Goal: Use online tool/utility: Use online tool/utility

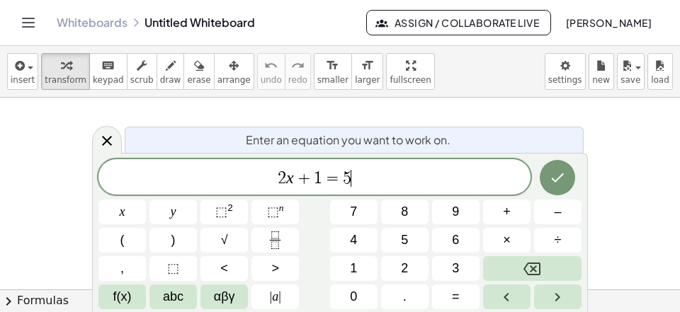
scroll to position [16, 0]
click at [380, 181] on span "2 x + 1 = 5 ​" at bounding box center [314, 179] width 432 height 20
click at [125, 237] on button "(" at bounding box center [121, 240] width 47 height 25
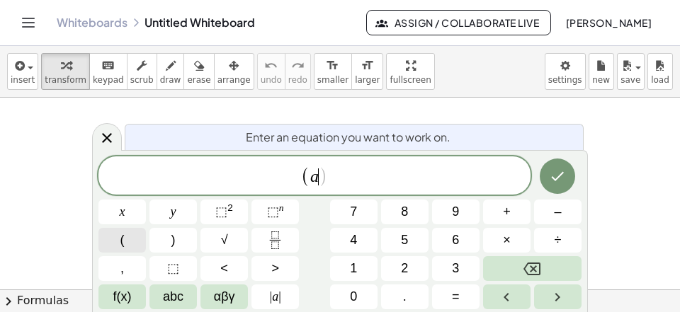
scroll to position [13, 0]
click at [226, 207] on span "⬚" at bounding box center [221, 212] width 12 height 14
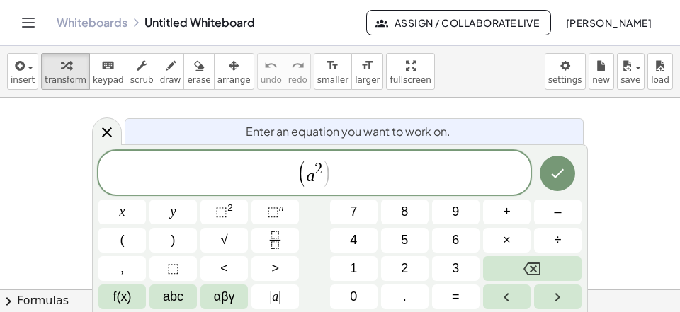
click at [350, 183] on span "( a 2 ) ​" at bounding box center [314, 173] width 432 height 29
click at [513, 207] on button "+" at bounding box center [506, 212] width 47 height 25
click at [411, 272] on button "2" at bounding box center [404, 268] width 47 height 25
click at [131, 241] on button "(" at bounding box center [121, 240] width 47 height 25
click at [368, 176] on span "( a 2 ) + 2 ( a ​ )" at bounding box center [314, 173] width 432 height 29
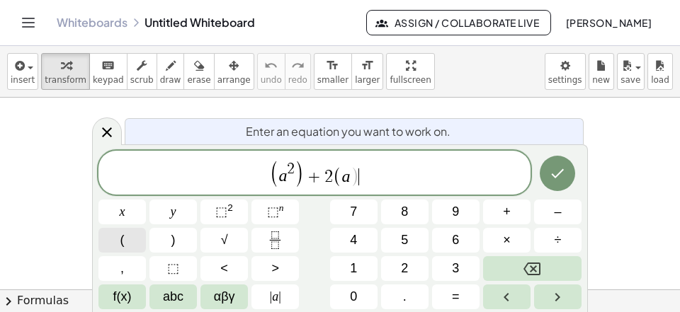
click at [115, 236] on button "(" at bounding box center [121, 240] width 47 height 25
click at [382, 184] on span "( a 2 ) + 2 ( a ) ( b ​ )" at bounding box center [314, 173] width 432 height 29
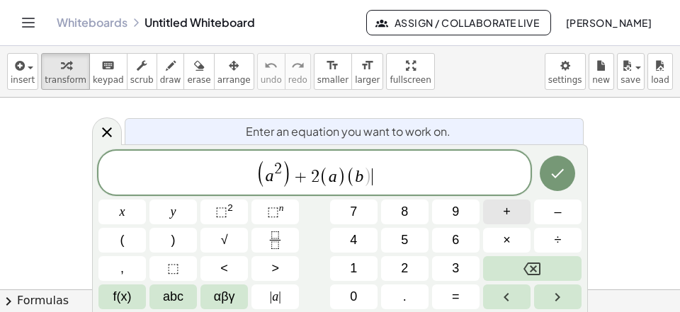
click at [514, 207] on button "+" at bounding box center [506, 212] width 47 height 25
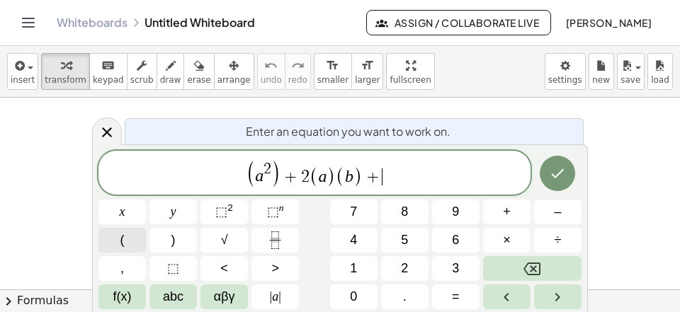
click at [129, 235] on button "(" at bounding box center [121, 240] width 47 height 25
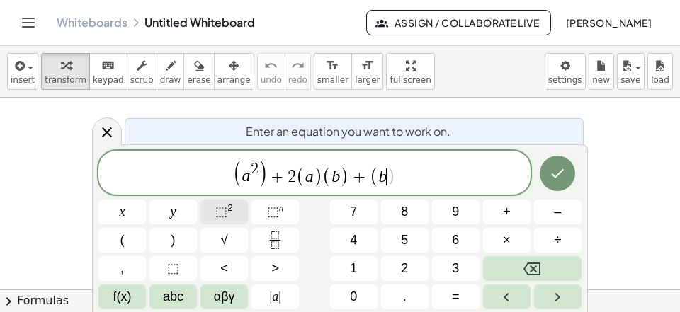
click at [217, 207] on span "⬚" at bounding box center [221, 212] width 12 height 14
click at [441, 176] on span "( a 2 ) + 2 ( a ) ( b ) + ( b 2 ​ )" at bounding box center [314, 173] width 432 height 29
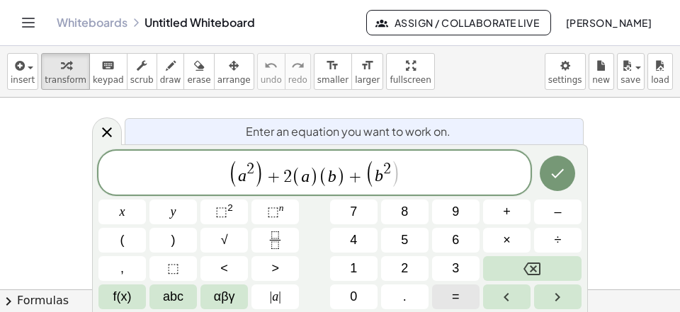
click at [465, 296] on button "=" at bounding box center [455, 297] width 47 height 25
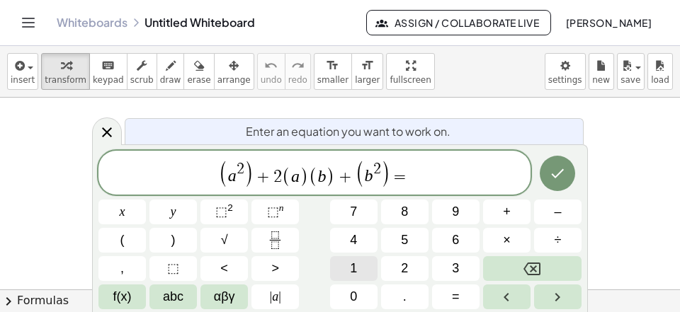
click at [365, 263] on button "1" at bounding box center [353, 268] width 47 height 25
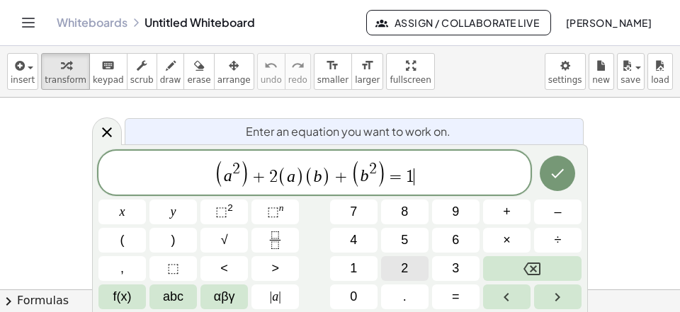
click at [392, 264] on button "2" at bounding box center [404, 268] width 47 height 25
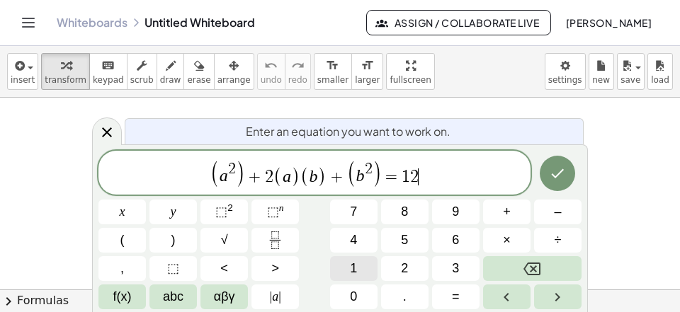
click at [357, 263] on span "1" at bounding box center [353, 268] width 7 height 19
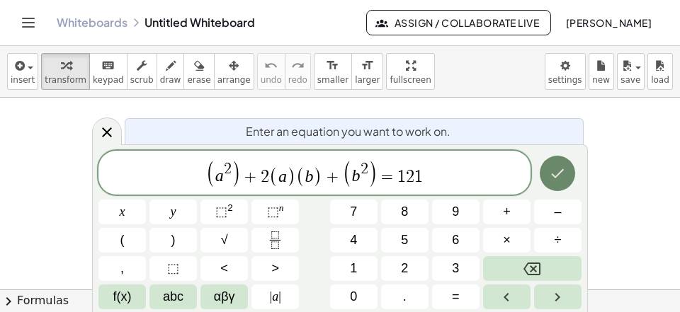
click at [564, 174] on icon "Done" at bounding box center [557, 173] width 17 height 17
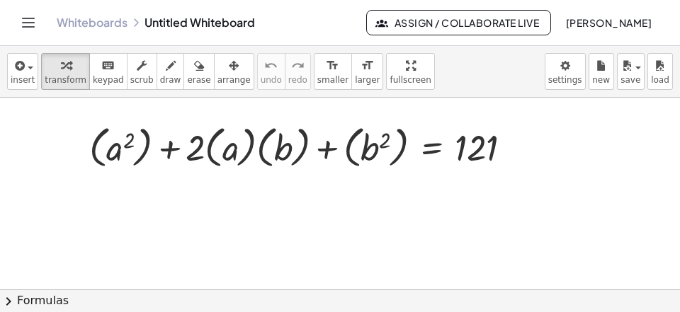
click at [343, 300] on button "chevron_right Formulas" at bounding box center [340, 301] width 680 height 23
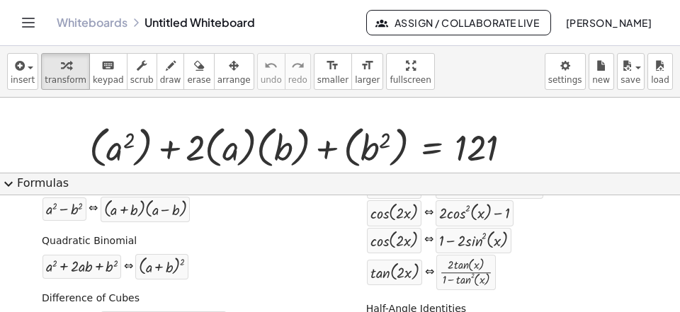
scroll to position [236, 0]
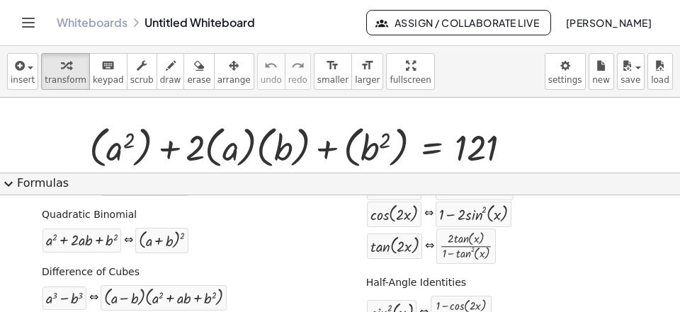
click at [241, 183] on button "expand_more Formulas" at bounding box center [340, 184] width 680 height 23
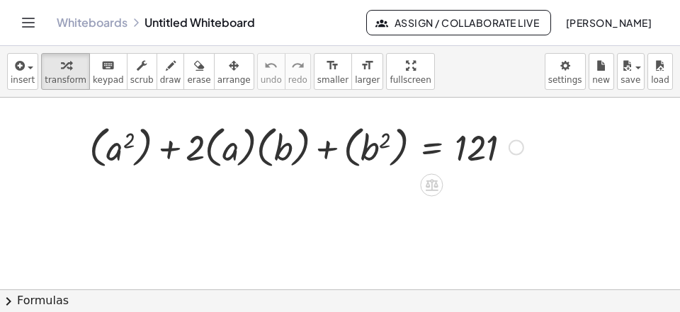
click at [517, 149] on div at bounding box center [516, 148] width 16 height 16
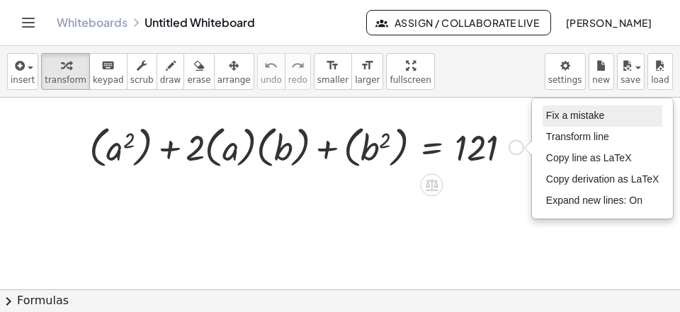
click at [574, 115] on span "Fix a mistake" at bounding box center [575, 115] width 58 height 11
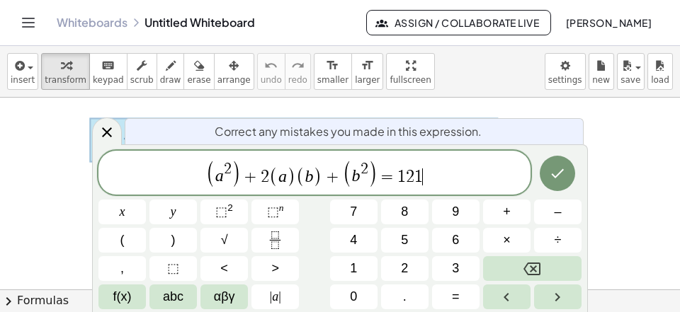
scroll to position [12, 0]
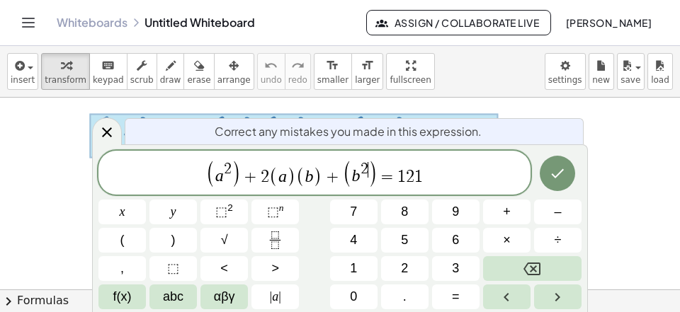
drag, startPoint x: 367, startPoint y: 166, endPoint x: 377, endPoint y: 194, distance: 30.0
click at [368, 166] on span "2 ​" at bounding box center [364, 170] width 8 height 16
click at [531, 260] on button "Backspace" at bounding box center [532, 268] width 98 height 25
click at [526, 266] on icon "Backspace" at bounding box center [531, 269] width 17 height 17
click at [370, 174] on span ")" at bounding box center [368, 176] width 9 height 21
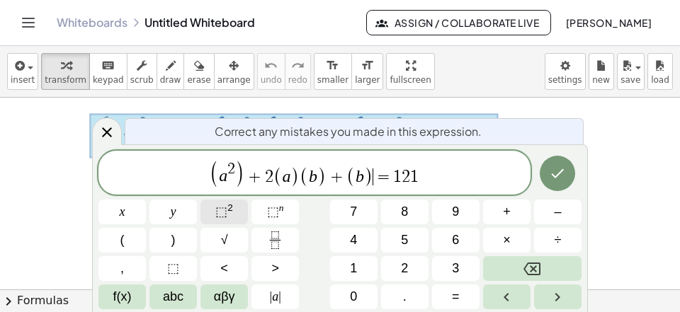
click at [227, 206] on span "⬚" at bounding box center [221, 212] width 12 height 14
click at [232, 176] on span "2 ​" at bounding box center [228, 170] width 8 height 16
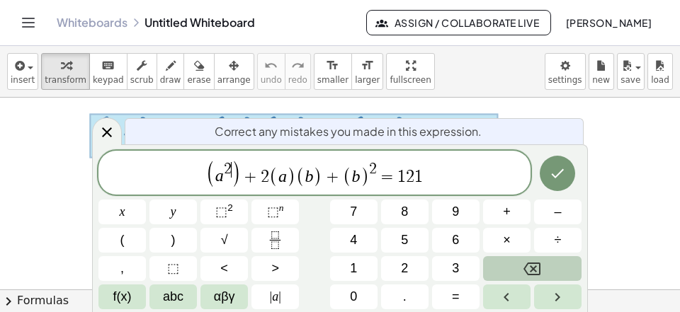
click at [528, 268] on icon "Backspace" at bounding box center [531, 269] width 17 height 17
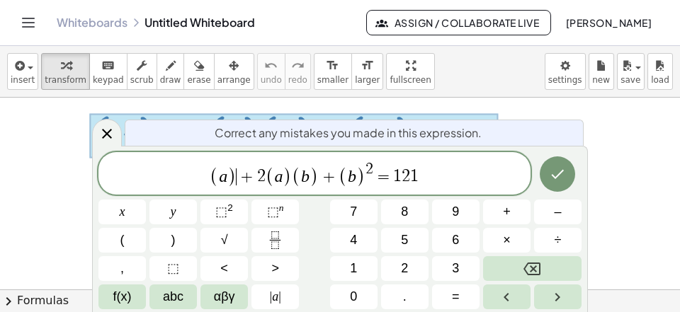
drag, startPoint x: 234, startPoint y: 179, endPoint x: 217, endPoint y: 195, distance: 22.5
click at [234, 179] on span ")" at bounding box center [231, 176] width 9 height 21
click at [224, 209] on span "⬚" at bounding box center [221, 212] width 12 height 14
click at [558, 171] on icon "Done" at bounding box center [557, 174] width 17 height 17
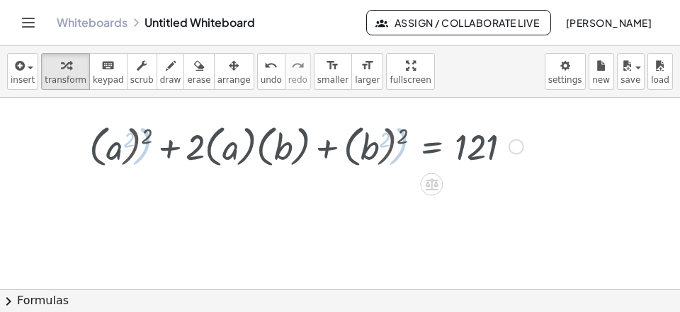
scroll to position [0, 0]
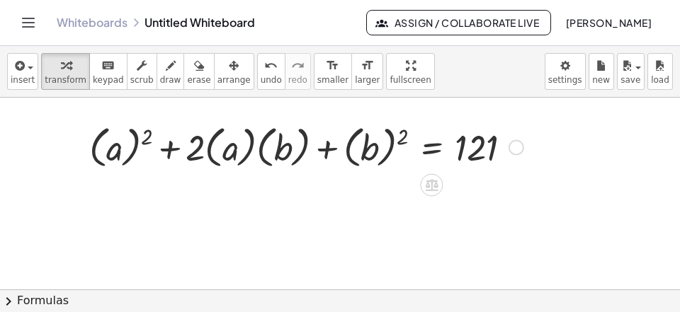
click at [246, 302] on button "chevron_right Formulas" at bounding box center [340, 301] width 680 height 23
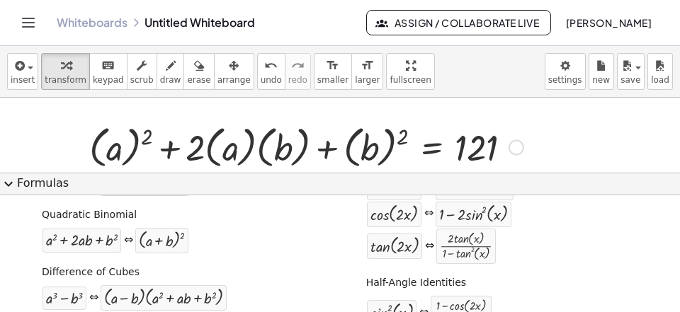
scroll to position [236, 0]
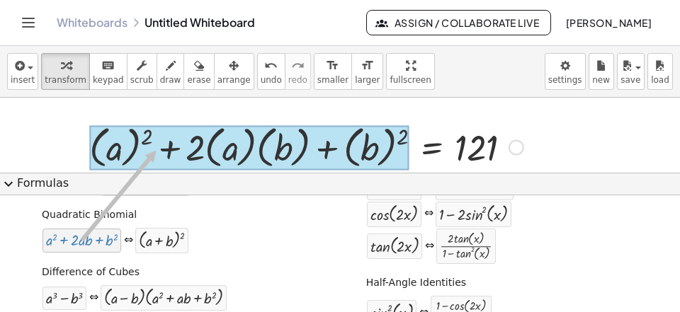
drag, startPoint x: 78, startPoint y: 251, endPoint x: 157, endPoint y: 150, distance: 127.6
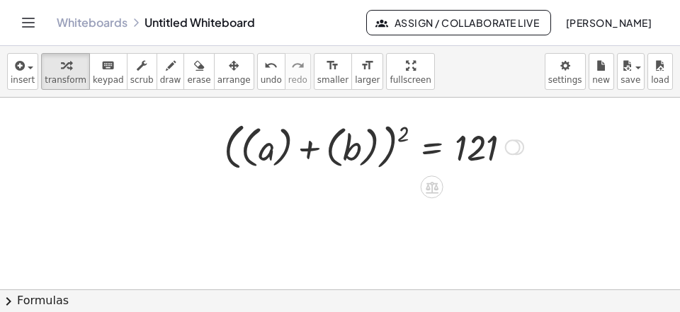
click at [285, 157] on div at bounding box center [374, 146] width 314 height 57
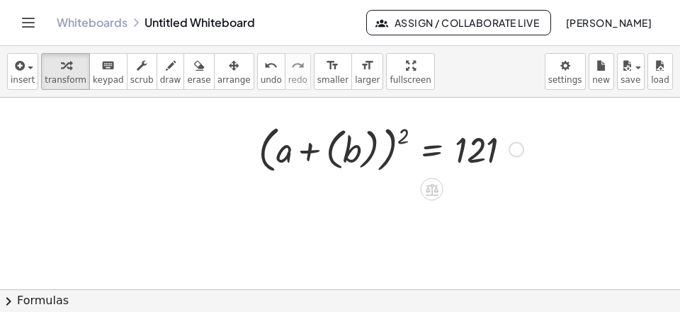
click at [432, 147] on div "+ ( a ) 2 + · 2 · ( a ) · ( b ) + ( b ) 2 = 121 ( + ( a ) + ( b ) ) 2 = 121 a (…" at bounding box center [432, 147] width 0 height 0
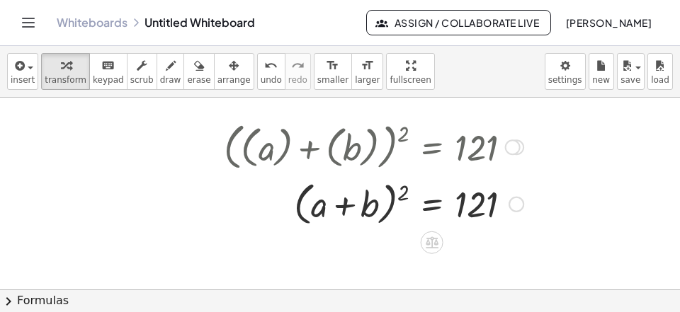
click at [431, 211] on div at bounding box center [374, 203] width 314 height 54
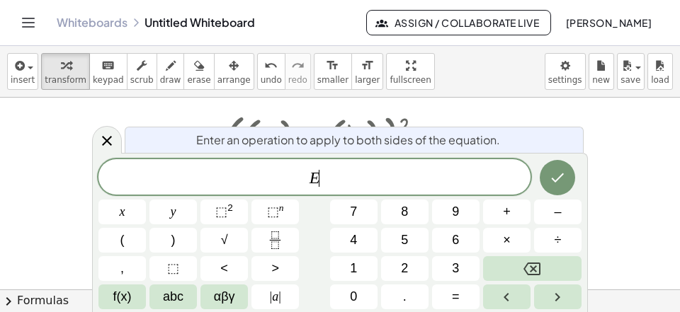
scroll to position [9, 0]
click at [292, 181] on span "E ​" at bounding box center [314, 179] width 432 height 20
click at [222, 239] on span "√" at bounding box center [224, 240] width 7 height 19
click at [554, 181] on icon "Done" at bounding box center [557, 177] width 17 height 17
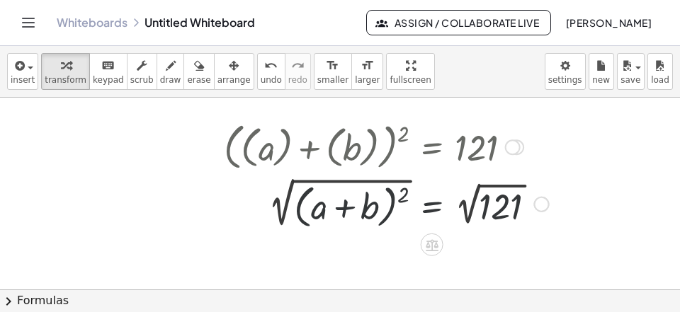
scroll to position [0, 0]
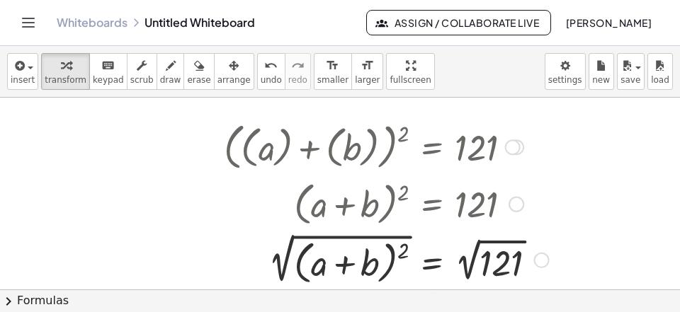
click at [284, 266] on div at bounding box center [386, 259] width 339 height 59
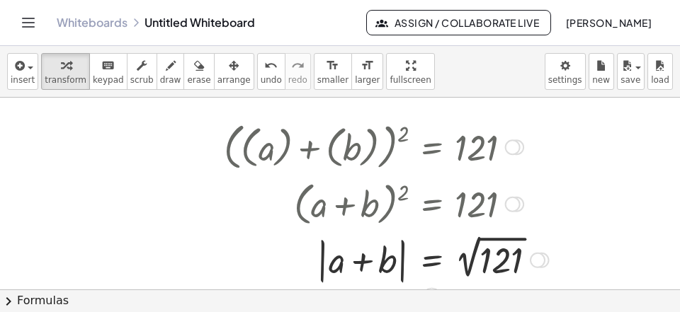
click at [465, 273] on div at bounding box center [386, 259] width 339 height 55
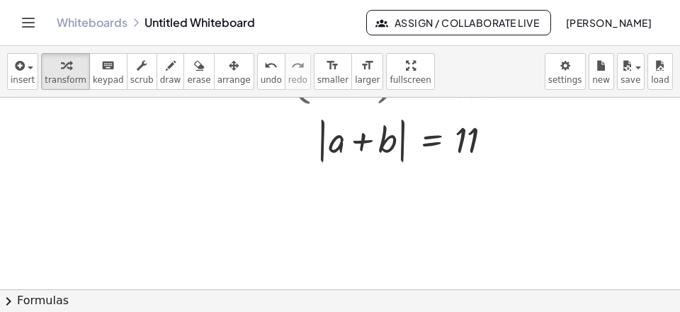
scroll to position [91, 0]
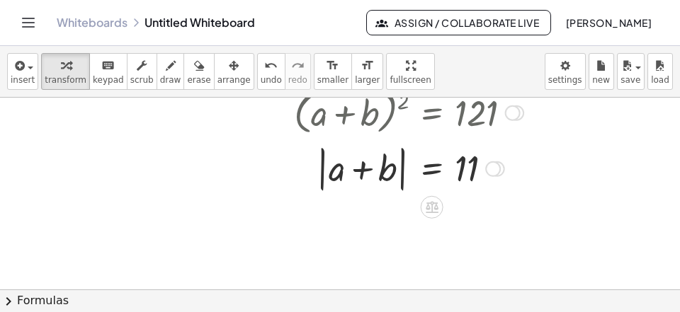
click at [404, 186] on div at bounding box center [374, 168] width 314 height 54
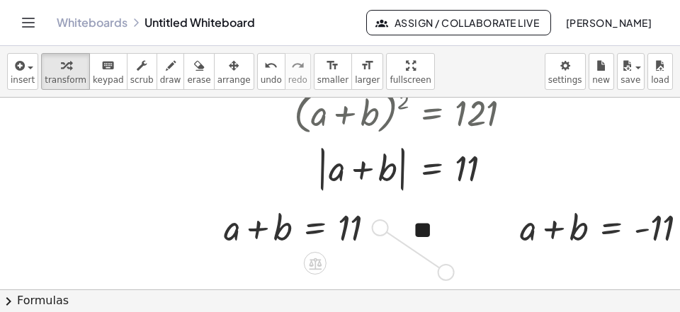
drag, startPoint x: 380, startPoint y: 225, endPoint x: 460, endPoint y: 278, distance: 95.7
click at [460, 278] on div "+ ( a ) 2 + · 2 · ( a ) · ( b ) + ( b ) 2 = 121 ( + ( a ) + ( b ) ) 2 = 121 ( +…" at bounding box center [340, 204] width 680 height 396
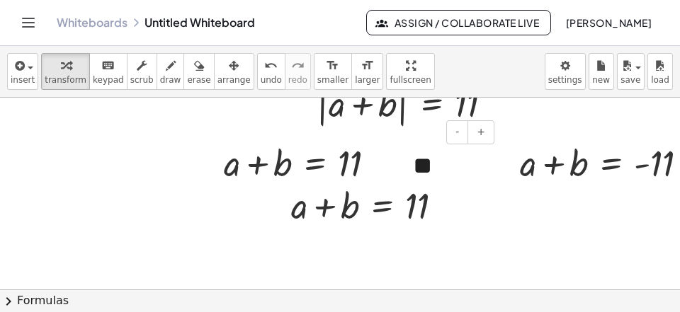
scroll to position [183, 0]
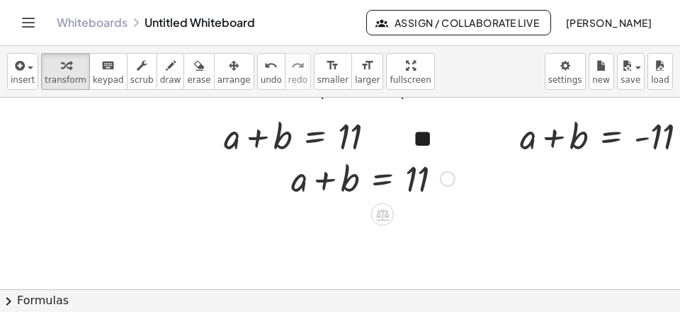
click at [385, 183] on div at bounding box center [373, 178] width 178 height 48
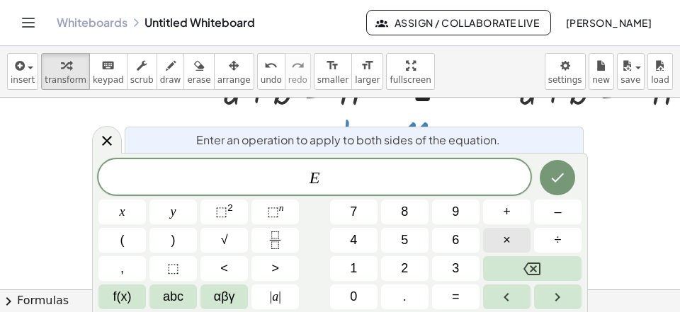
scroll to position [228, 0]
click at [567, 212] on button "–" at bounding box center [557, 212] width 47 height 25
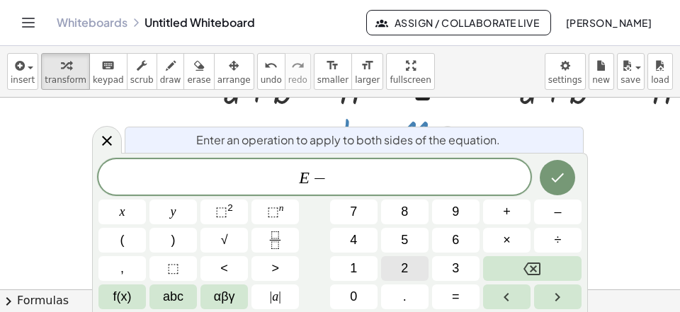
click at [419, 268] on button "2" at bounding box center [404, 268] width 47 height 25
click at [550, 183] on icon "Done" at bounding box center [557, 177] width 17 height 17
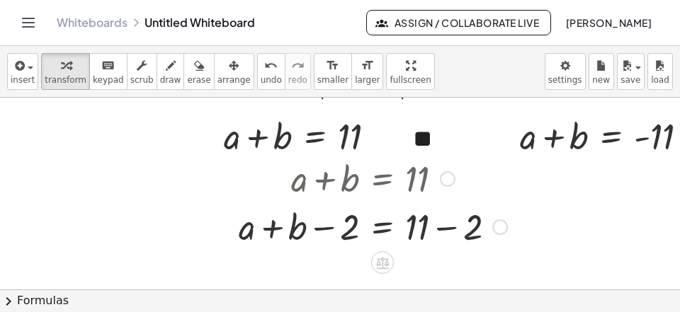
scroll to position [383, 0]
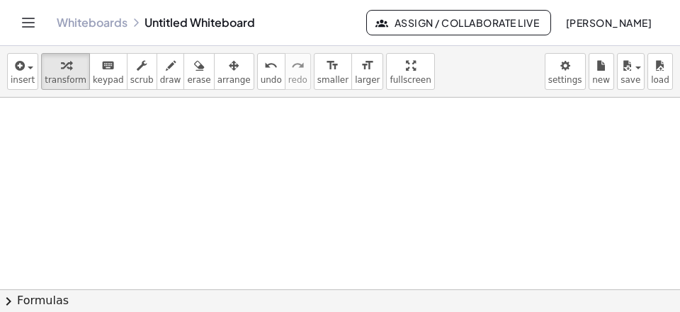
click at [69, 128] on div at bounding box center [340, 98] width 680 height 766
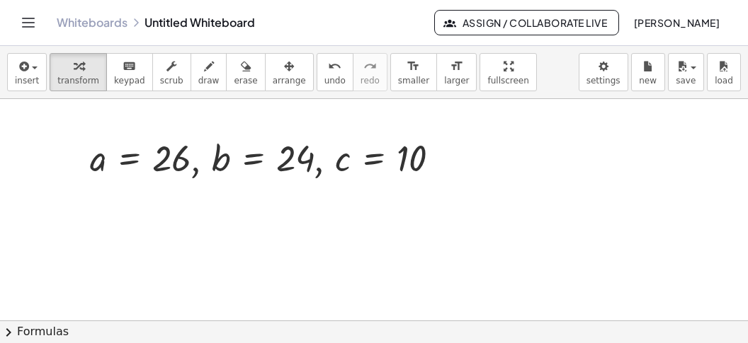
click at [66, 216] on div at bounding box center [374, 99] width 748 height 766
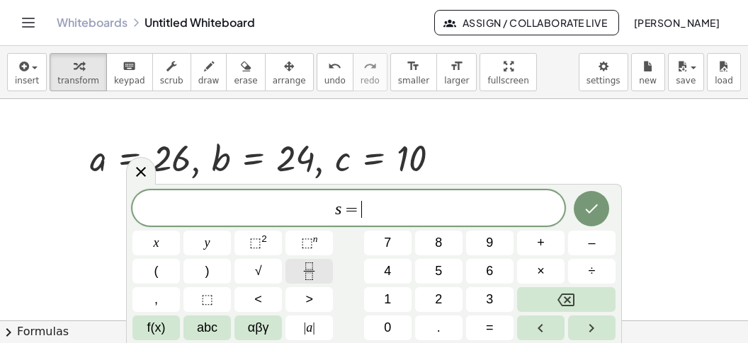
click at [328, 271] on button "Fraction" at bounding box center [308, 271] width 47 height 25
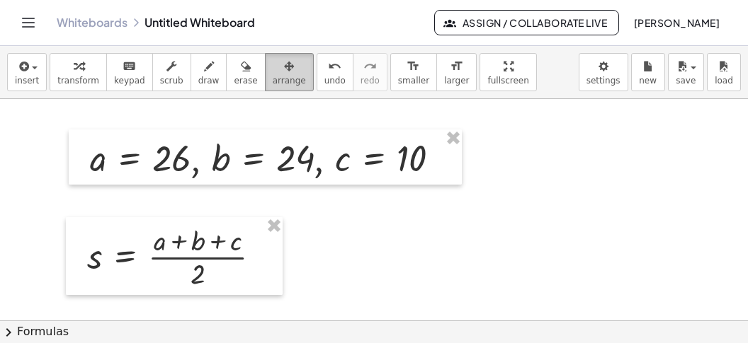
click at [284, 71] on icon "button" at bounding box center [289, 66] width 10 height 17
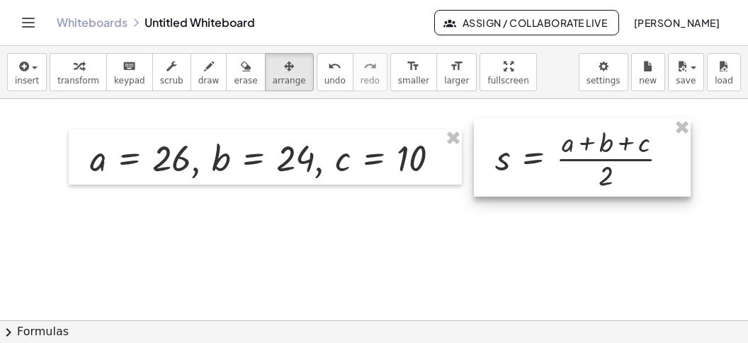
drag, startPoint x: 198, startPoint y: 261, endPoint x: 606, endPoint y: 162, distance: 420.3
click at [606, 162] on div at bounding box center [582, 158] width 217 height 78
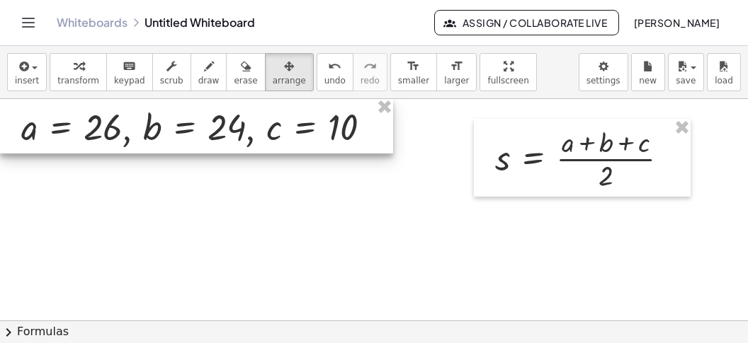
drag, startPoint x: 278, startPoint y: 165, endPoint x: 220, endPoint y: 135, distance: 64.9
click at [220, 135] on div at bounding box center [196, 125] width 393 height 55
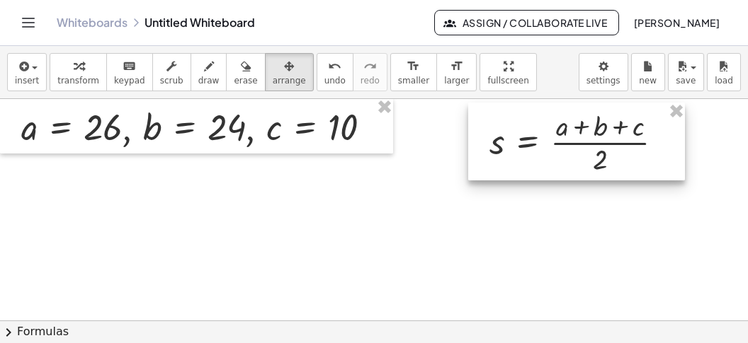
drag, startPoint x: 474, startPoint y: 159, endPoint x: 469, endPoint y: 143, distance: 17.2
click at [469, 143] on div at bounding box center [576, 142] width 217 height 78
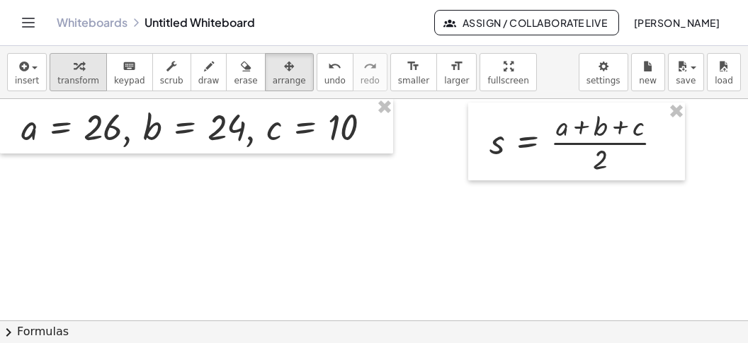
click at [68, 76] on span "transform" at bounding box center [78, 81] width 42 height 10
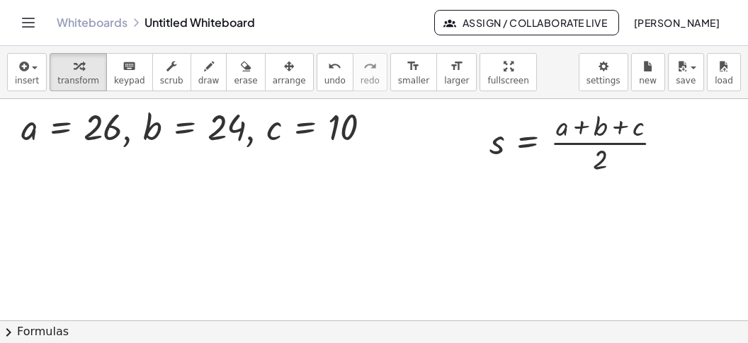
click at [64, 227] on div at bounding box center [374, 99] width 748 height 766
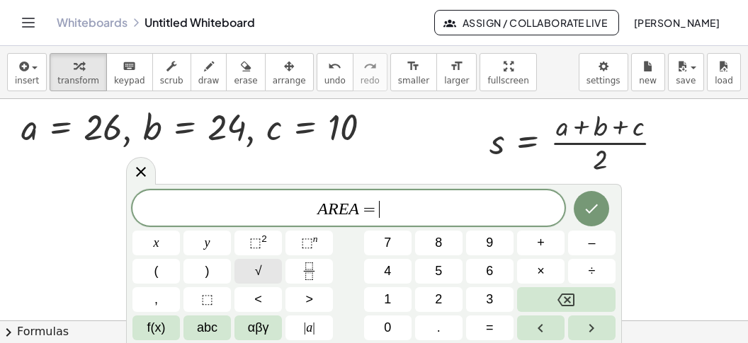
click at [251, 268] on button "√" at bounding box center [257, 271] width 47 height 25
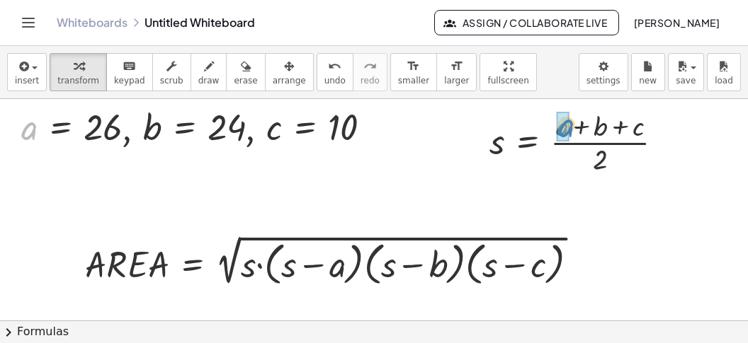
drag, startPoint x: 24, startPoint y: 130, endPoint x: 560, endPoint y: 127, distance: 536.1
click at [190, 127] on div "a , a = 26 , b = 24 , c = 10" at bounding box center [190, 127] width 0 height 0
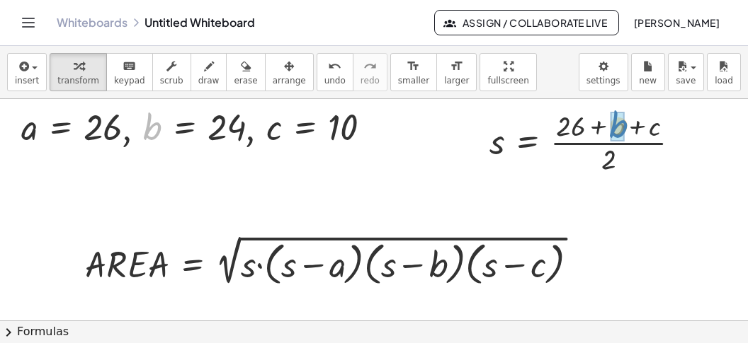
drag, startPoint x: 147, startPoint y: 127, endPoint x: 608, endPoint y: 126, distance: 460.3
click at [190, 127] on div "b , a = 26 , b = 24 , c = 10" at bounding box center [190, 127] width 0 height 0
drag, startPoint x: 273, startPoint y: 127, endPoint x: 669, endPoint y: 125, distance: 395.2
click at [190, 127] on div "c , a = 26 , b = 24 , c = 10" at bounding box center [190, 127] width 0 height 0
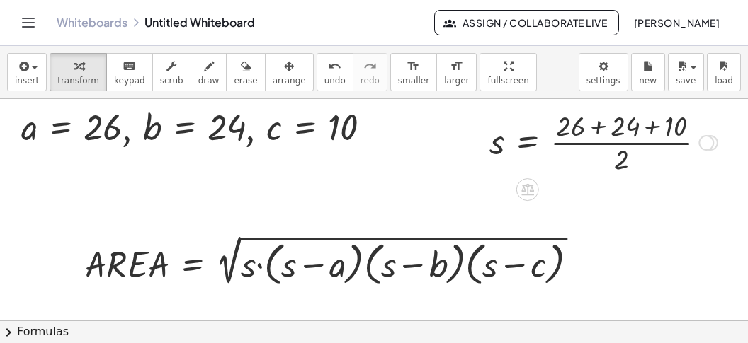
click at [656, 131] on div at bounding box center [603, 141] width 242 height 71
click at [608, 129] on div at bounding box center [579, 141] width 195 height 71
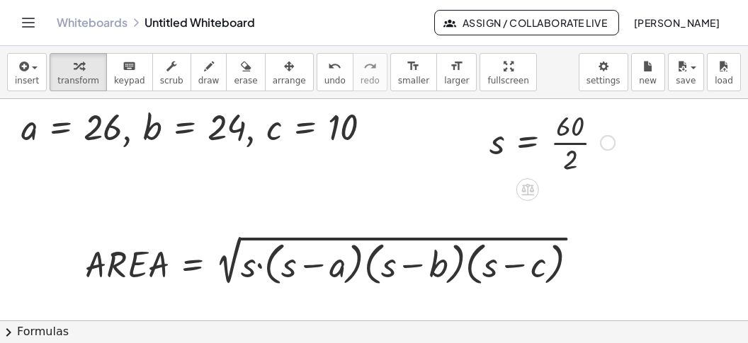
click at [574, 144] on div at bounding box center [552, 141] width 140 height 71
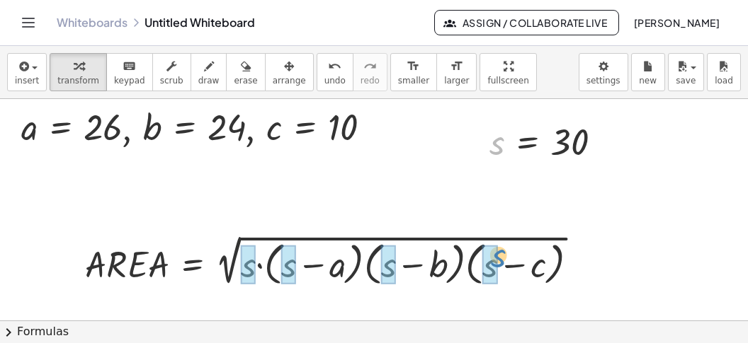
drag, startPoint x: 493, startPoint y: 149, endPoint x: 474, endPoint y: 263, distance: 115.6
click at [528, 142] on div "s s = 30" at bounding box center [528, 142] width 0 height 0
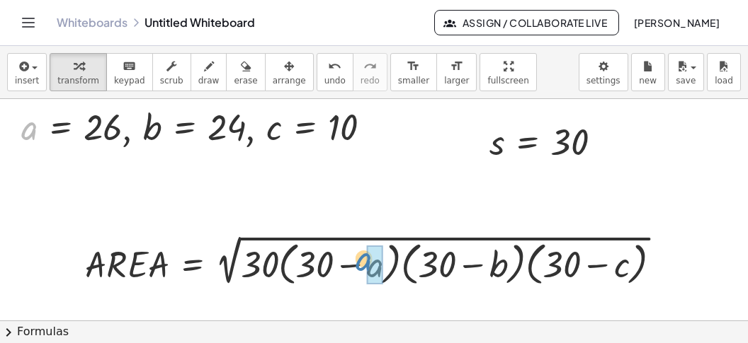
drag, startPoint x: 38, startPoint y: 137, endPoint x: 365, endPoint y: 260, distance: 349.4
click at [190, 127] on div "a , a = 26 , b = 24 , c = 10" at bounding box center [190, 127] width 0 height 0
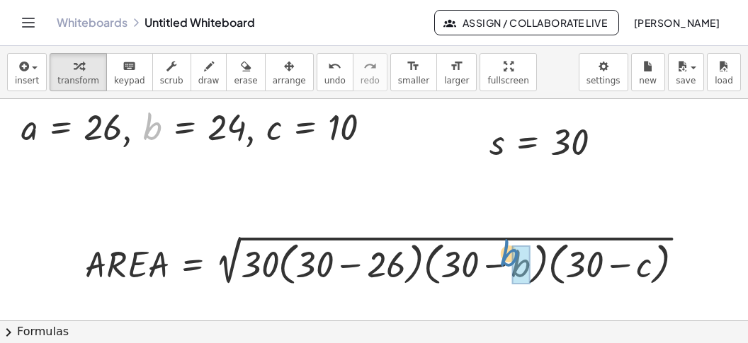
drag, startPoint x: 154, startPoint y: 127, endPoint x: 504, endPoint y: 258, distance: 373.1
click at [190, 127] on div "b , a = 26 , b = 24 , c = 10" at bounding box center [190, 127] width 0 height 0
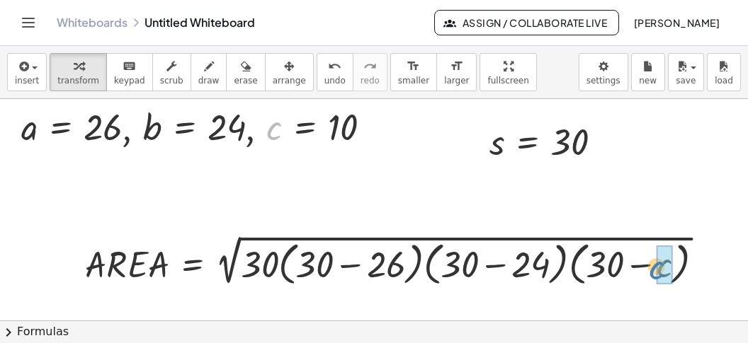
drag, startPoint x: 272, startPoint y: 129, endPoint x: 649, endPoint y: 265, distance: 400.5
click at [190, 127] on div "c , a = 26 , b = 24 , c = 10" at bounding box center [190, 127] width 0 height 0
click at [640, 265] on div at bounding box center [407, 261] width 659 height 59
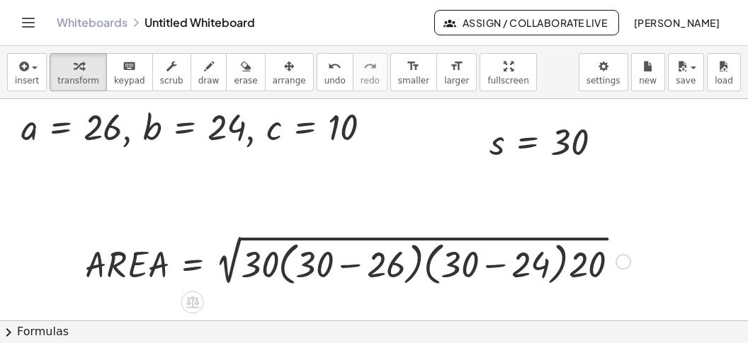
click at [501, 268] on div at bounding box center [357, 261] width 559 height 59
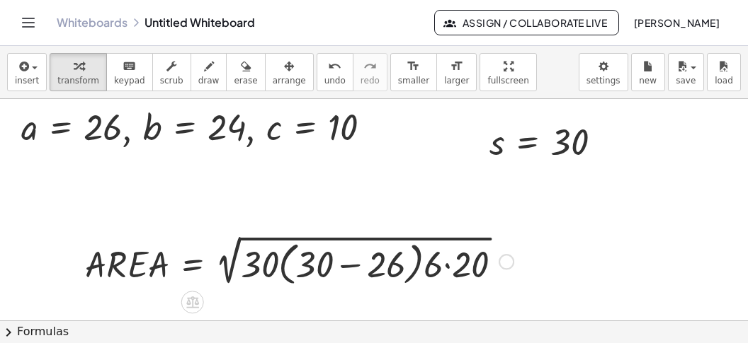
click at [340, 266] on div at bounding box center [299, 261] width 443 height 59
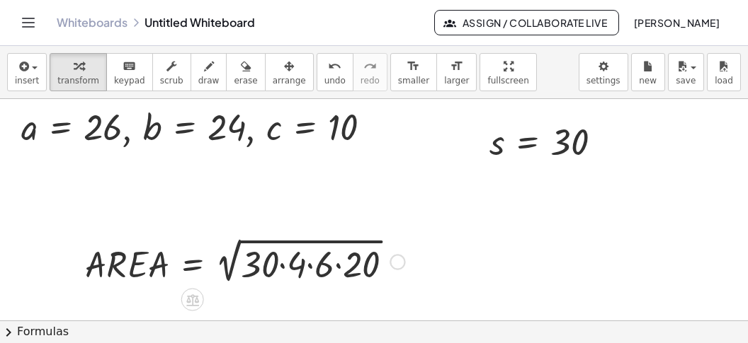
click at [336, 270] on div at bounding box center [245, 260] width 334 height 53
click at [326, 271] on div at bounding box center [237, 260] width 318 height 53
click at [326, 271] on div at bounding box center [228, 260] width 300 height 53
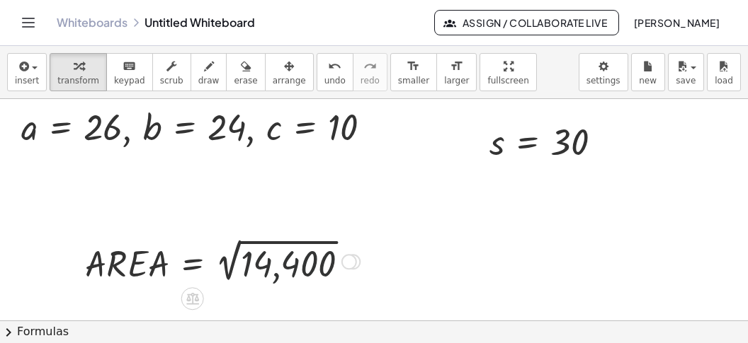
click at [284, 278] on div at bounding box center [222, 261] width 289 height 52
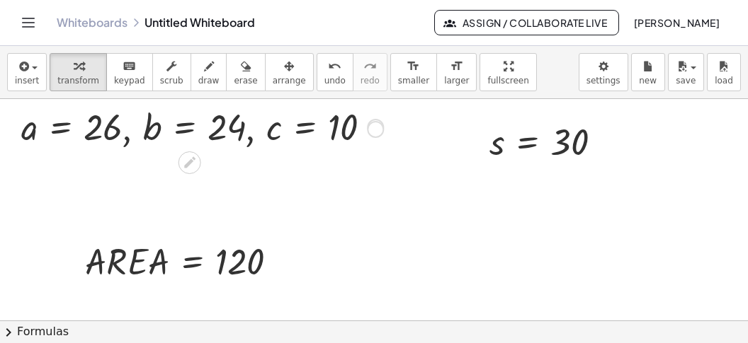
drag, startPoint x: 378, startPoint y: 123, endPoint x: 377, endPoint y: 131, distance: 8.6
click at [377, 131] on div at bounding box center [376, 128] width 16 height 16
click at [377, 130] on div at bounding box center [376, 128] width 16 height 16
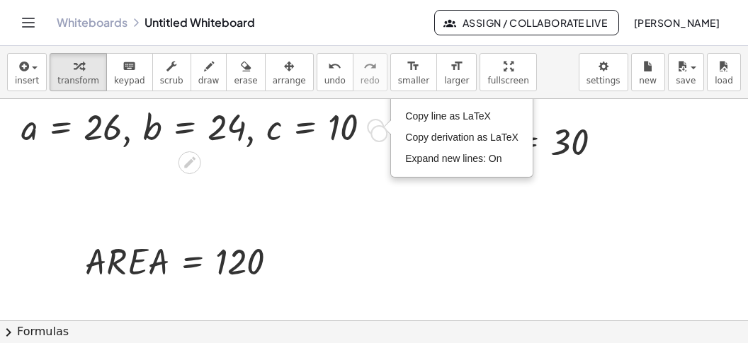
drag, startPoint x: 377, startPoint y: 127, endPoint x: 383, endPoint y: 137, distance: 11.8
click at [190, 127] on div ", a = 26 , b = 24 , c = 10 Transform line Copy line as LaTeX Copy derivation as…" at bounding box center [190, 127] width 0 height 0
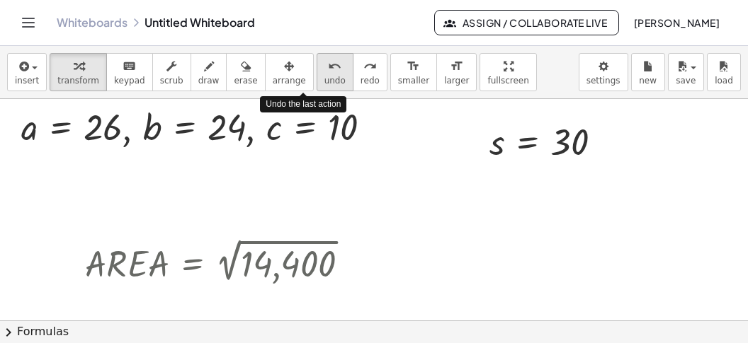
click at [324, 85] on span "undo" at bounding box center [334, 81] width 21 height 10
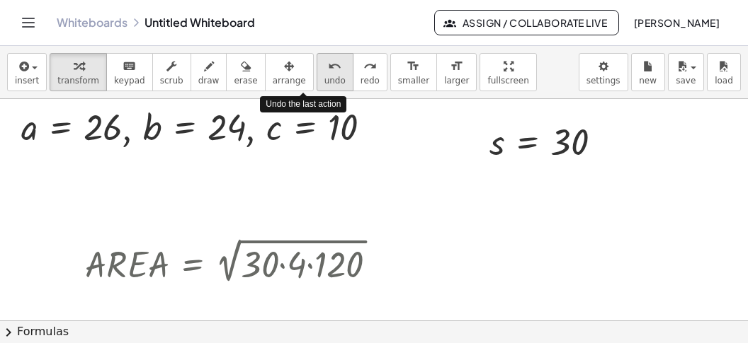
click at [324, 85] on span "undo" at bounding box center [334, 81] width 21 height 10
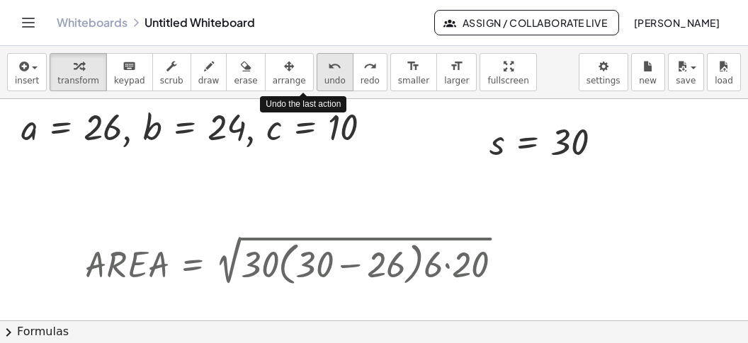
click at [324, 85] on span "undo" at bounding box center [334, 81] width 21 height 10
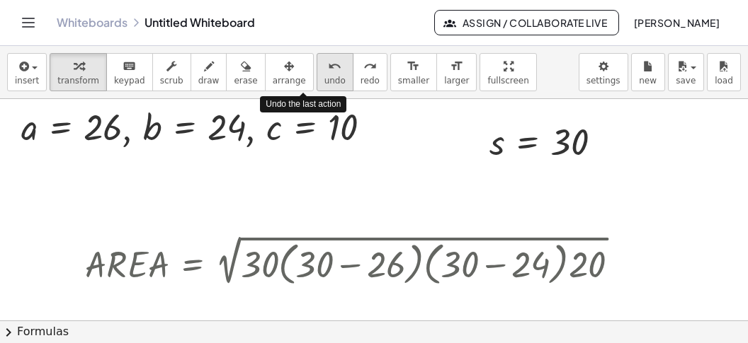
click at [324, 85] on span "undo" at bounding box center [334, 81] width 21 height 10
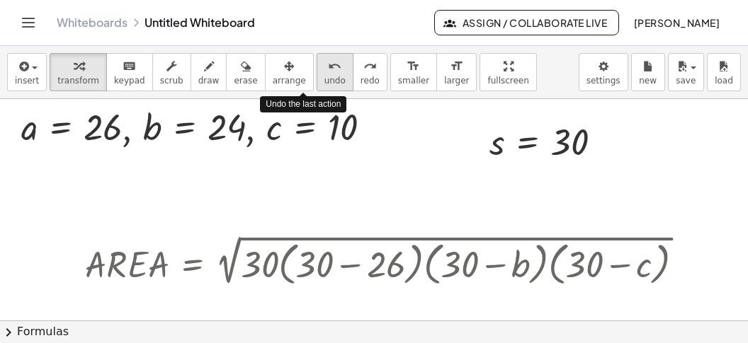
click at [324, 85] on span "undo" at bounding box center [334, 81] width 21 height 10
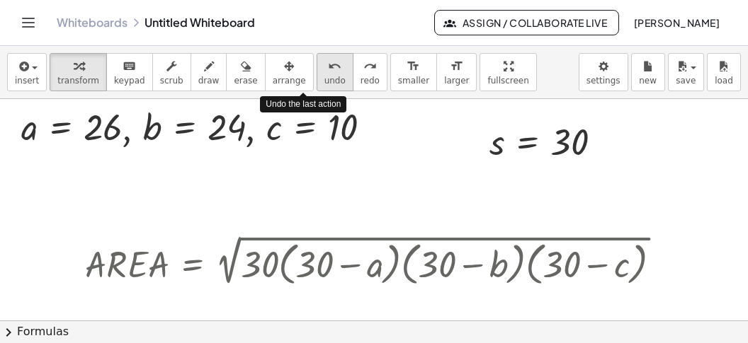
click at [324, 85] on span "undo" at bounding box center [334, 81] width 21 height 10
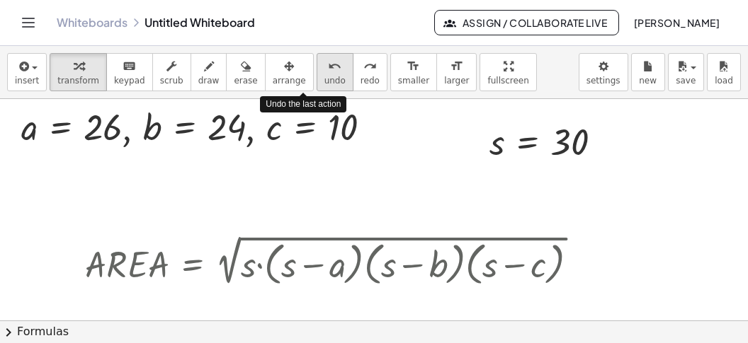
click at [324, 85] on span "undo" at bounding box center [334, 81] width 21 height 10
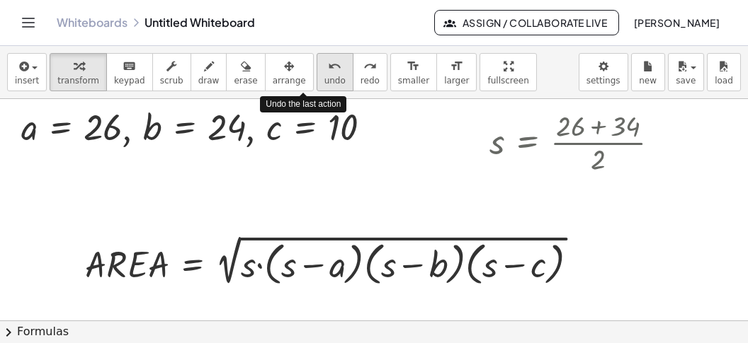
click at [324, 85] on span "undo" at bounding box center [334, 81] width 21 height 10
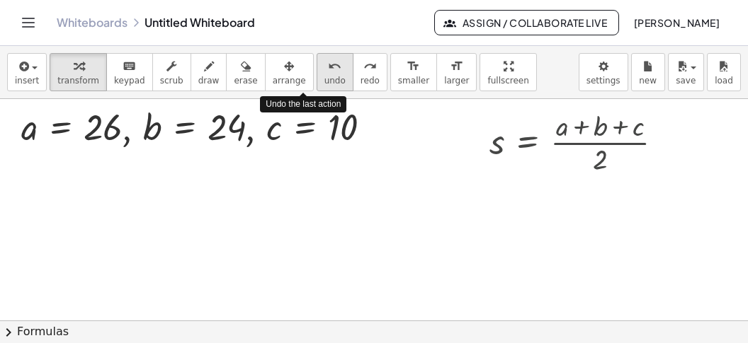
click at [324, 85] on span "undo" at bounding box center [334, 81] width 21 height 10
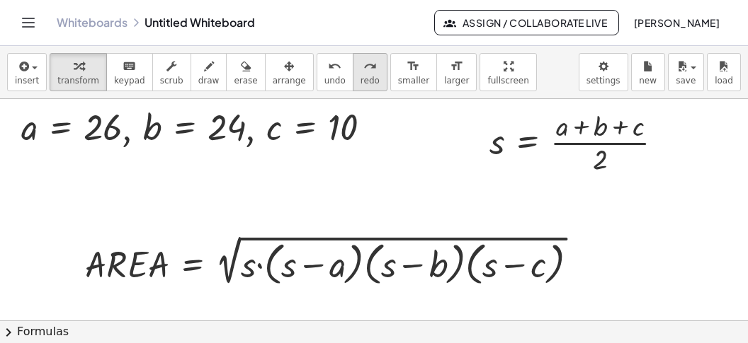
click at [360, 80] on span "redo" at bounding box center [369, 81] width 19 height 10
click at [375, 129] on div "Transform line Copy line as LaTeX Copy derivation as LaTeX Expand new lines: On" at bounding box center [376, 128] width 16 height 16
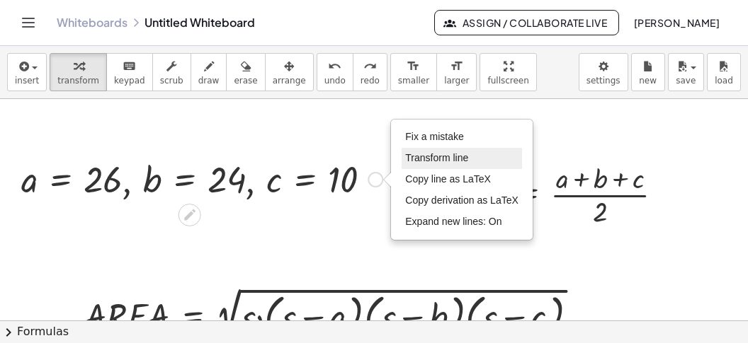
scroll to position [294, 0]
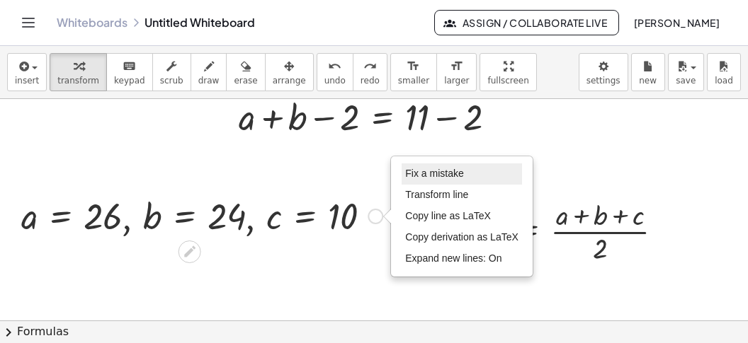
click at [429, 174] on span "Fix a mistake" at bounding box center [434, 173] width 58 height 11
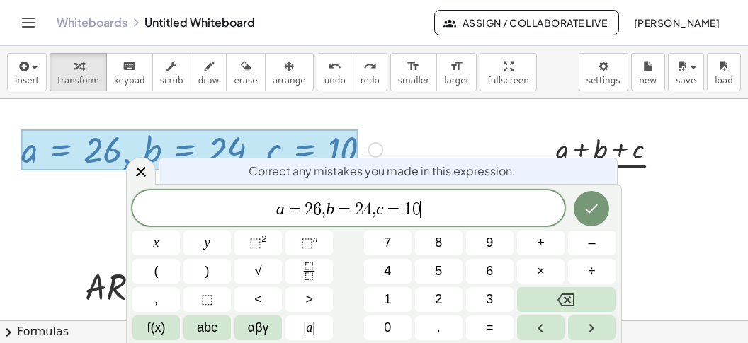
scroll to position [375, 0]
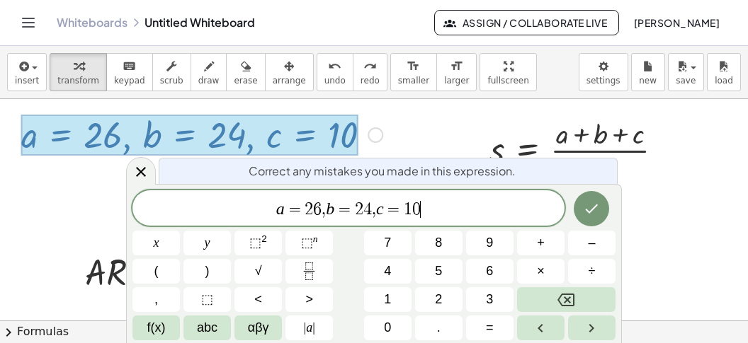
click at [322, 203] on span "," at bounding box center [324, 209] width 4 height 17
click at [566, 297] on icon "Backspace" at bounding box center [565, 300] width 17 height 17
click at [567, 295] on icon "Backspace" at bounding box center [565, 300] width 17 height 17
click at [384, 269] on span "4" at bounding box center [387, 271] width 7 height 19
click at [442, 242] on span "8" at bounding box center [438, 243] width 7 height 19
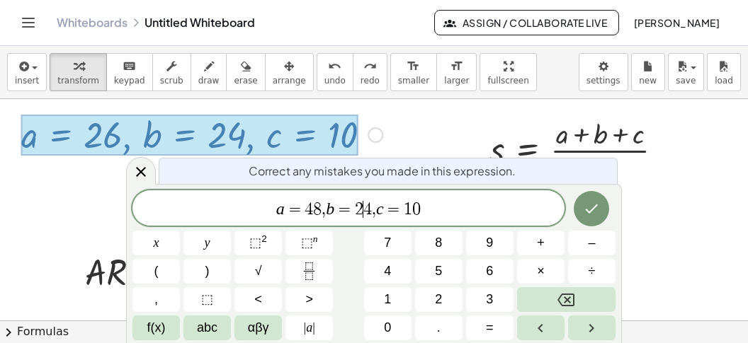
drag, startPoint x: 363, startPoint y: 205, endPoint x: 371, endPoint y: 219, distance: 16.5
click at [363, 205] on span "2" at bounding box center [359, 209] width 8 height 17
click at [552, 295] on button "Backspace" at bounding box center [566, 300] width 98 height 25
click at [368, 203] on span "a = 4 8 , b = 4 ​ , c = 1 0" at bounding box center [348, 210] width 432 height 20
click at [393, 312] on button "0" at bounding box center [387, 328] width 47 height 25
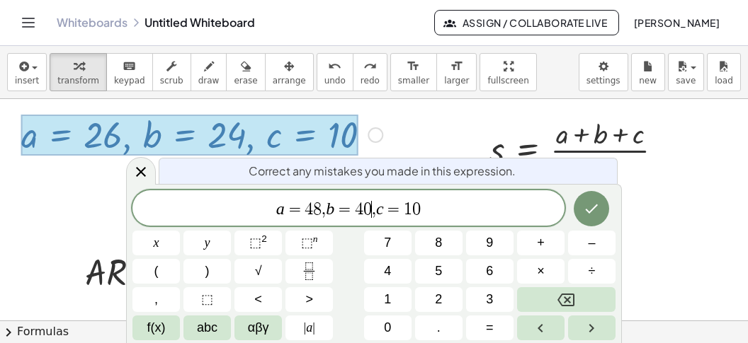
click at [410, 203] on span "1" at bounding box center [408, 209] width 8 height 17
click at [567, 299] on icon "Backspace" at bounding box center [565, 300] width 17 height 13
click at [394, 274] on button "4" at bounding box center [387, 271] width 47 height 25
click at [584, 211] on icon "Done" at bounding box center [591, 208] width 17 height 17
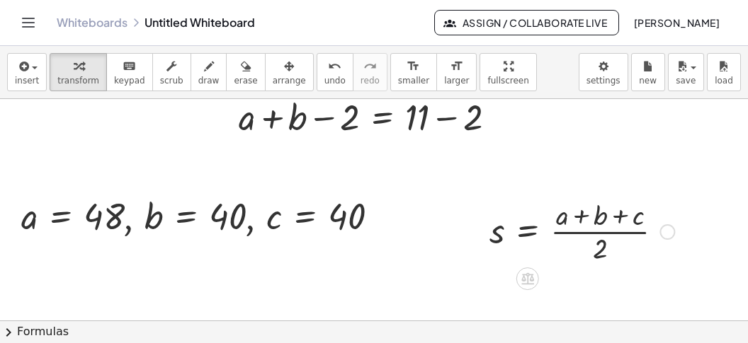
scroll to position [383, 0]
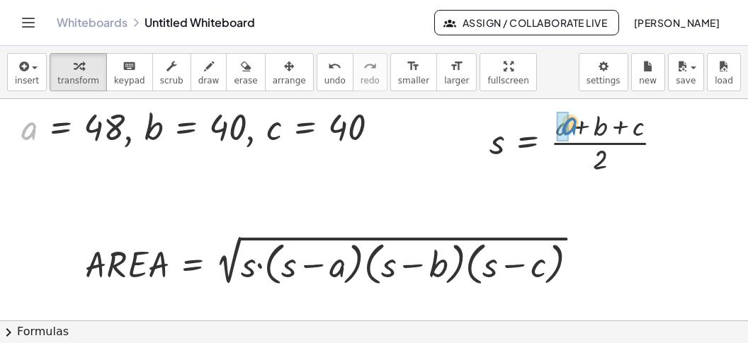
drag, startPoint x: 28, startPoint y: 129, endPoint x: 570, endPoint y: 124, distance: 541.8
click at [193, 127] on div "a , a = 48 , b = 40 , c = 40" at bounding box center [193, 127] width 0 height 0
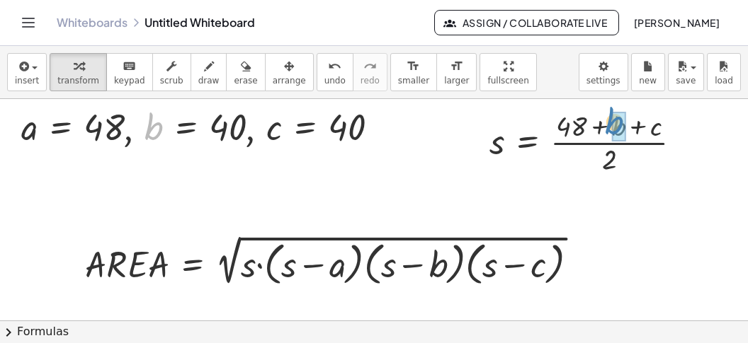
drag, startPoint x: 148, startPoint y: 130, endPoint x: 609, endPoint y: 124, distance: 461.1
click at [193, 127] on div "b , a = 48 , b = 40 , c = 40" at bounding box center [193, 127] width 0 height 0
drag, startPoint x: 271, startPoint y: 127, endPoint x: 677, endPoint y: 130, distance: 405.8
click at [193, 127] on div "c , a = 48 , b = 40 , c = 40" at bounding box center [193, 127] width 0 height 0
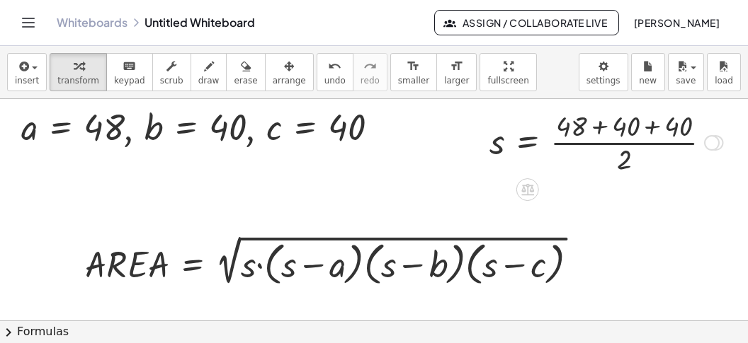
click at [659, 127] on div at bounding box center [605, 141] width 247 height 71
click at [603, 130] on div at bounding box center [580, 141] width 196 height 71
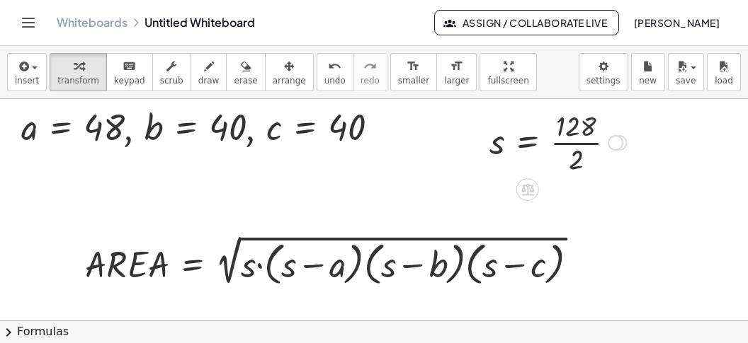
click at [570, 142] on div at bounding box center [558, 141] width 152 height 71
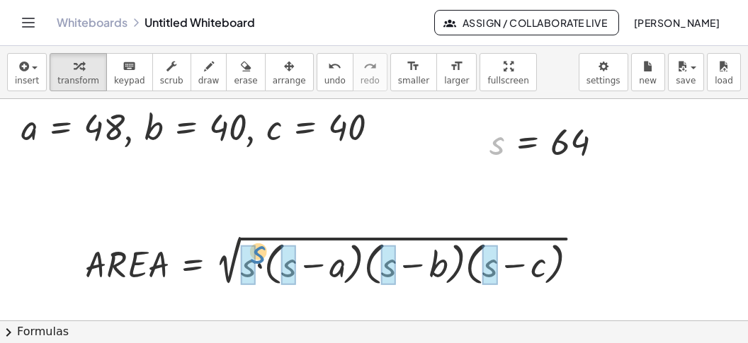
drag, startPoint x: 491, startPoint y: 145, endPoint x: 249, endPoint y: 256, distance: 267.1
click at [528, 142] on div "s s = 64" at bounding box center [528, 142] width 0 height 0
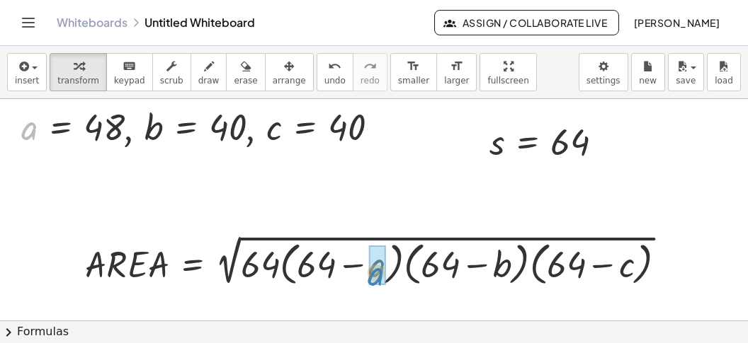
drag, startPoint x: 24, startPoint y: 125, endPoint x: 341, endPoint y: 244, distance: 338.2
click at [193, 127] on div "a , a = 48 , b = 40 , c = 40" at bounding box center [193, 127] width 0 height 0
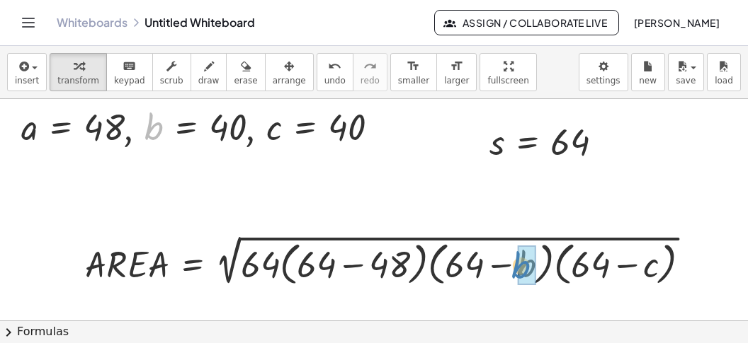
drag, startPoint x: 160, startPoint y: 130, endPoint x: 509, endPoint y: 268, distance: 375.2
click at [193, 127] on div "b , a = 48 , b = 40 , c = 40" at bounding box center [193, 127] width 0 height 0
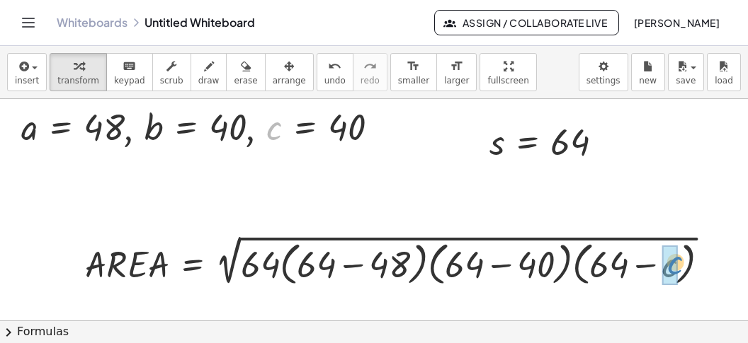
drag, startPoint x: 277, startPoint y: 129, endPoint x: 678, endPoint y: 264, distance: 423.7
click at [193, 127] on div "c , a = 48 , b = 40 , c = 40" at bounding box center [193, 127] width 0 height 0
click at [646, 262] on div at bounding box center [413, 261] width 671 height 59
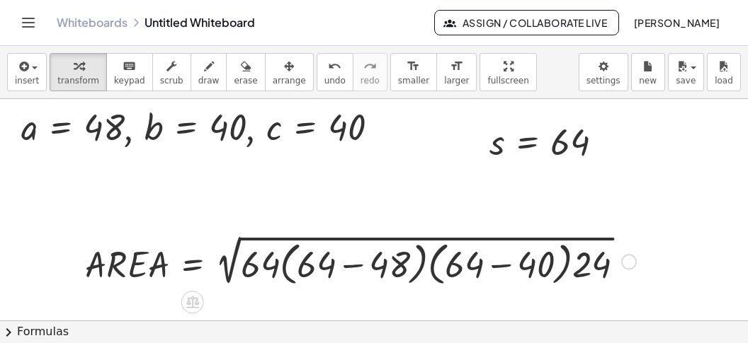
click at [497, 262] on div at bounding box center [360, 261] width 565 height 59
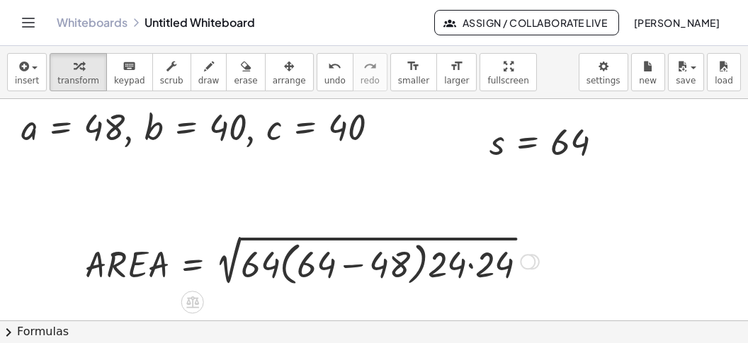
click at [359, 267] on div at bounding box center [312, 261] width 468 height 59
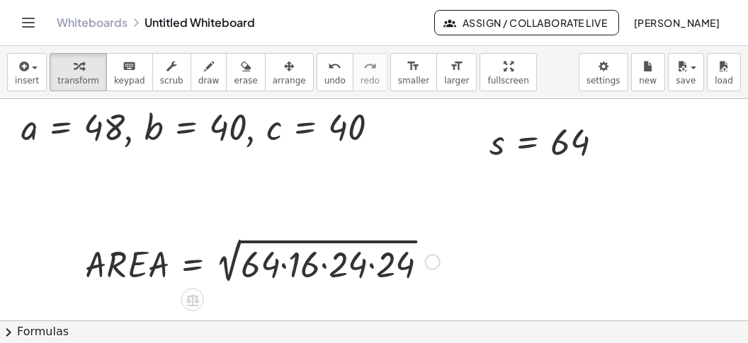
click at [288, 263] on div at bounding box center [262, 260] width 369 height 53
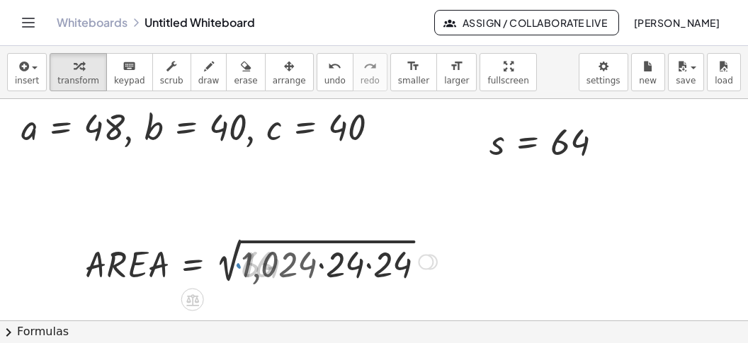
click at [318, 261] on div at bounding box center [261, 260] width 366 height 53
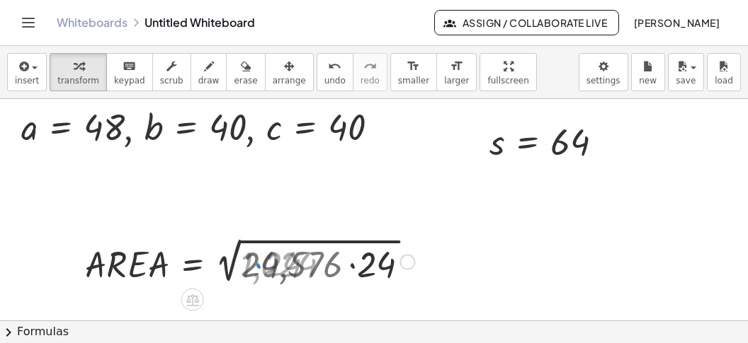
click at [357, 269] on div at bounding box center [249, 260] width 343 height 53
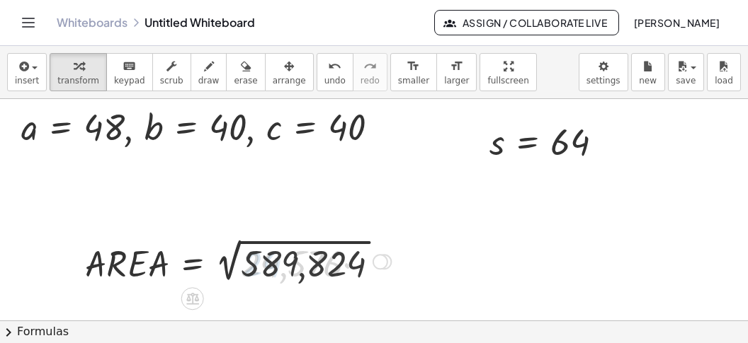
click at [322, 271] on div at bounding box center [238, 261] width 320 height 52
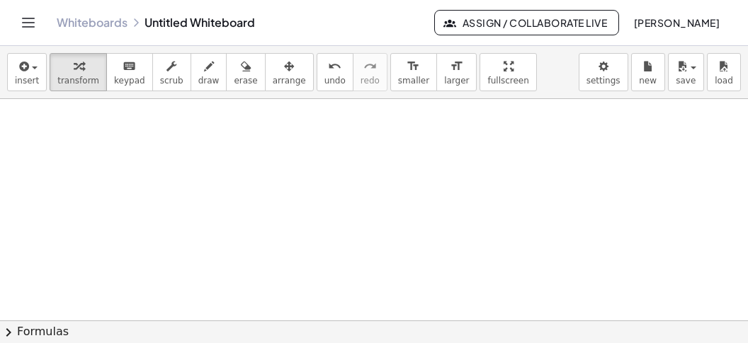
scroll to position [667, 0]
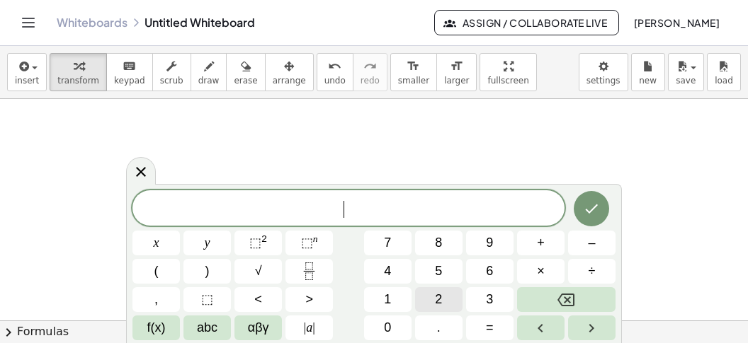
click at [433, 290] on button "2" at bounding box center [438, 300] width 47 height 25
click at [148, 270] on button "(" at bounding box center [155, 271] width 47 height 25
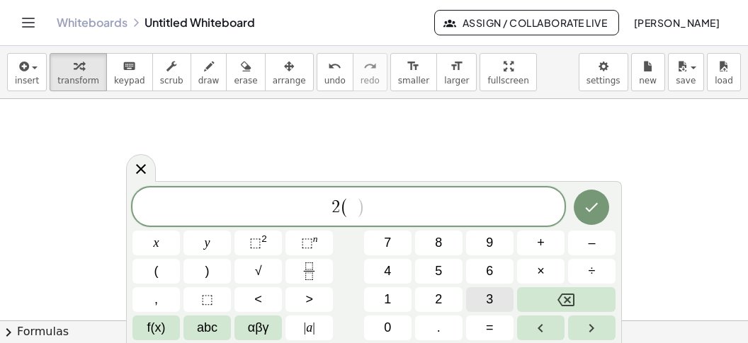
click at [479, 300] on button "3" at bounding box center [489, 300] width 47 height 25
click at [317, 244] on button "⬚ n" at bounding box center [308, 243] width 47 height 25
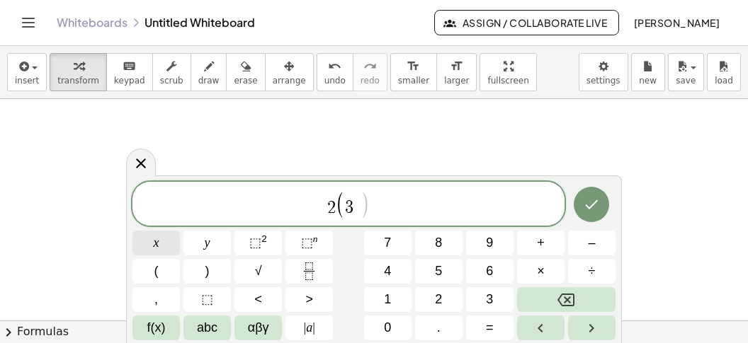
click at [169, 244] on button "x" at bounding box center [155, 243] width 47 height 25
click at [591, 312] on icon "Right arrow" at bounding box center [591, 328] width 5 height 8
click at [601, 238] on button "–" at bounding box center [591, 243] width 47 height 25
click at [484, 295] on button "3" at bounding box center [489, 300] width 47 height 25
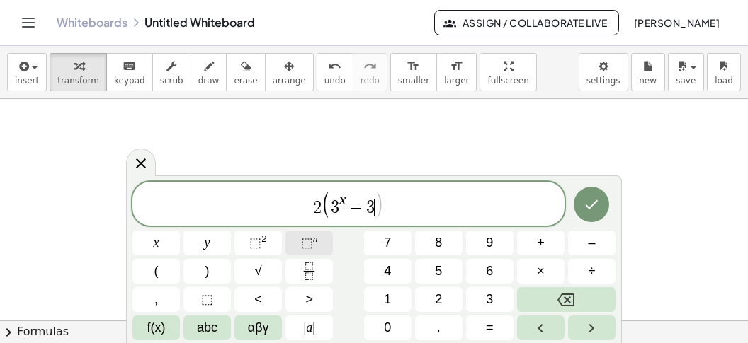
click at [310, 242] on span "⬚" at bounding box center [307, 243] width 12 height 14
click at [161, 246] on button "x" at bounding box center [155, 243] width 47 height 25
click at [595, 237] on span "–" at bounding box center [591, 243] width 7 height 19
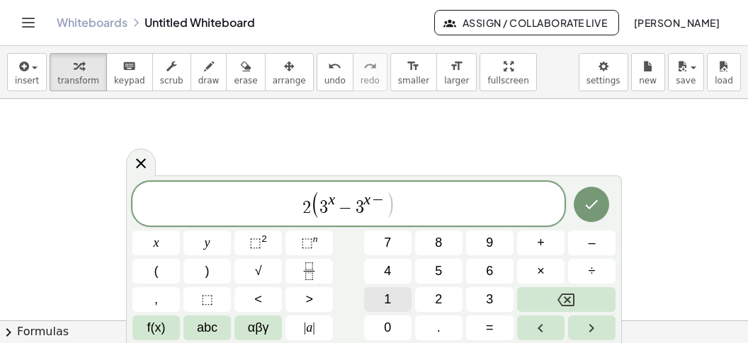
click at [380, 294] on button "1" at bounding box center [387, 300] width 47 height 25
click at [436, 212] on span "2 ( 3 x − 3 x − 1 ​ )" at bounding box center [348, 204] width 432 height 29
click at [480, 312] on button "=" at bounding box center [489, 328] width 47 height 25
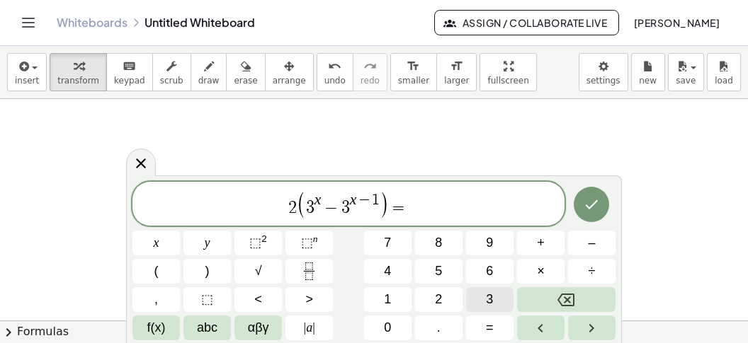
click at [500, 294] on button "3" at bounding box center [489, 300] width 47 height 25
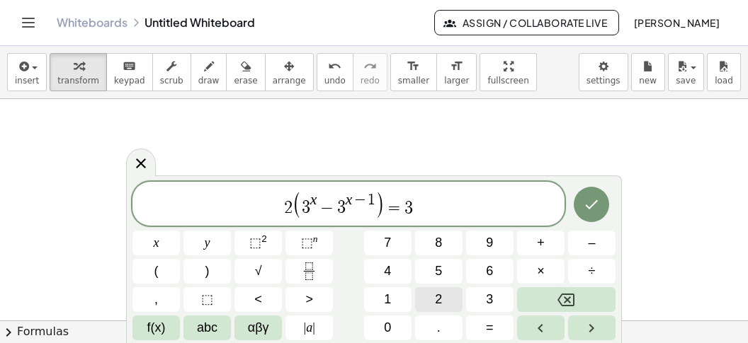
click at [453, 302] on button "2" at bounding box center [438, 300] width 47 height 25
click at [385, 281] on button "4" at bounding box center [387, 271] width 47 height 25
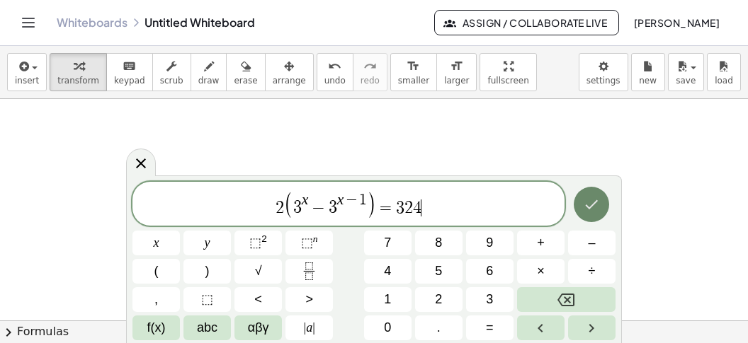
click at [581, 212] on button "Done" at bounding box center [591, 204] width 35 height 35
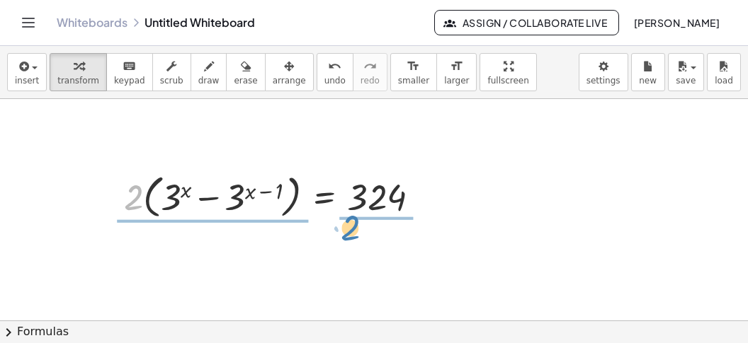
drag, startPoint x: 130, startPoint y: 198, endPoint x: 367, endPoint y: 219, distance: 237.5
click at [367, 220] on div at bounding box center [277, 196] width 321 height 54
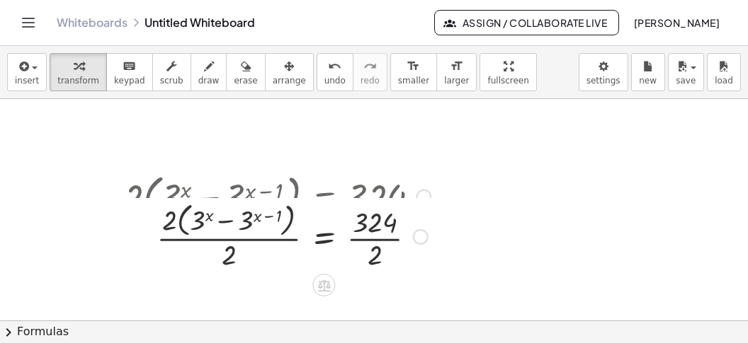
click at [375, 222] on div at bounding box center [277, 235] width 321 height 75
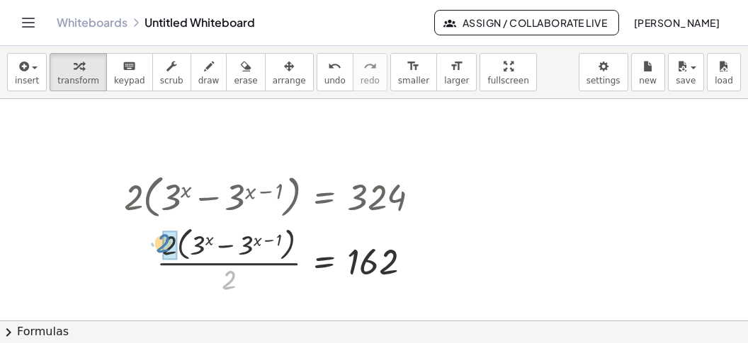
drag, startPoint x: 229, startPoint y: 295, endPoint x: 164, endPoint y: 259, distance: 74.5
click at [164, 260] on div at bounding box center [277, 259] width 321 height 75
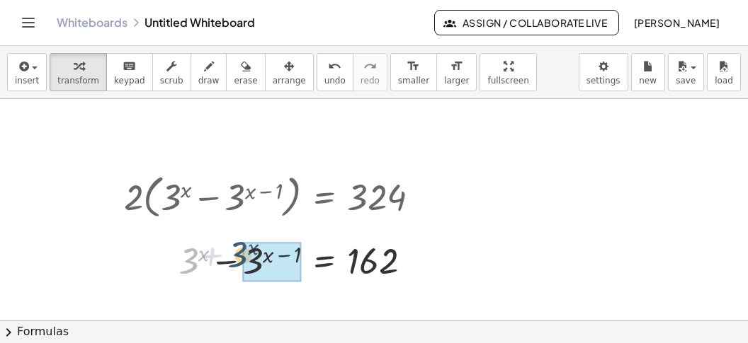
drag, startPoint x: 193, startPoint y: 261, endPoint x: 247, endPoint y: 258, distance: 54.6
click at [324, 261] on div "+ 3 x + 3 x − 3 ( + x − 1 ) = 162" at bounding box center [324, 261] width 0 height 0
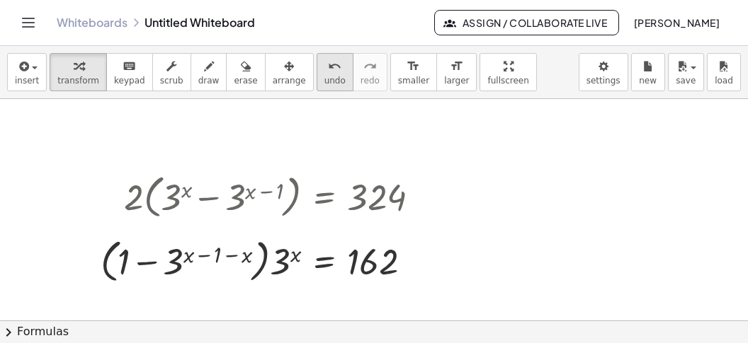
click at [317, 88] on button "undo undo" at bounding box center [335, 72] width 37 height 38
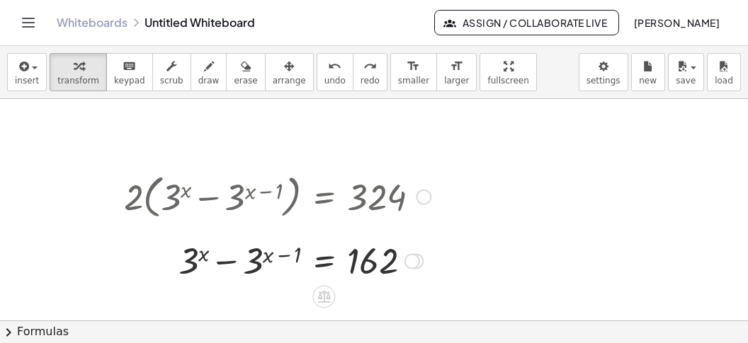
click at [326, 266] on div at bounding box center [277, 260] width 321 height 48
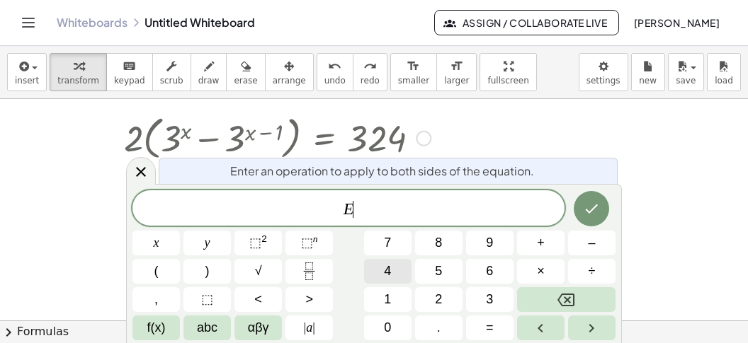
scroll to position [727, 0]
click at [490, 298] on span "3" at bounding box center [489, 299] width 7 height 19
click at [598, 211] on icon "Done" at bounding box center [591, 208] width 17 height 17
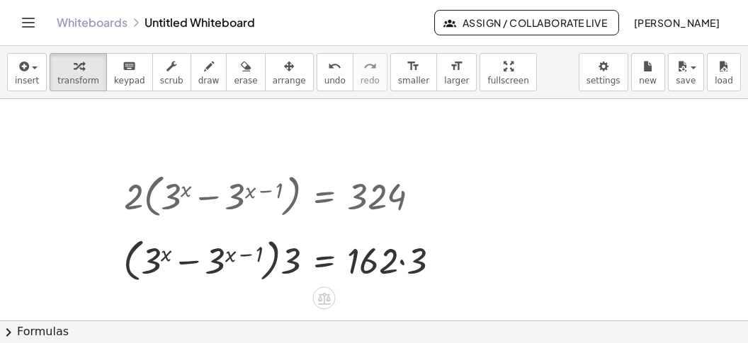
scroll to position [667, 0]
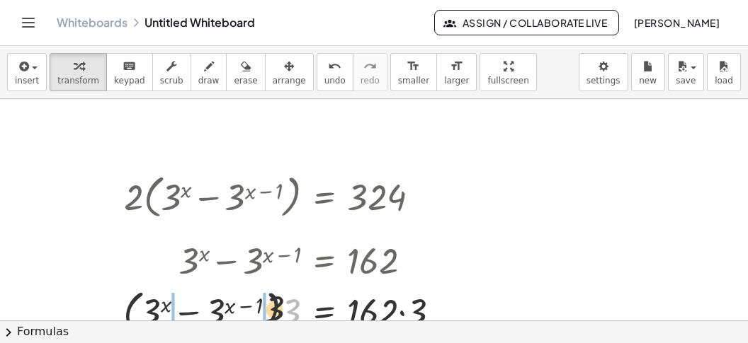
drag, startPoint x: 300, startPoint y: 309, endPoint x: 256, endPoint y: 305, distance: 43.4
click at [256, 305] on div at bounding box center [287, 311] width 343 height 54
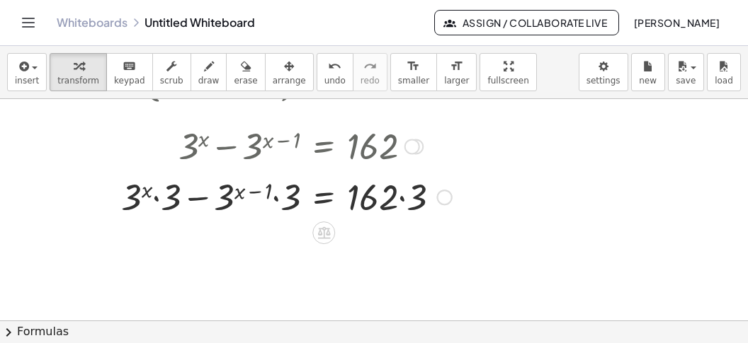
scroll to position [845, 0]
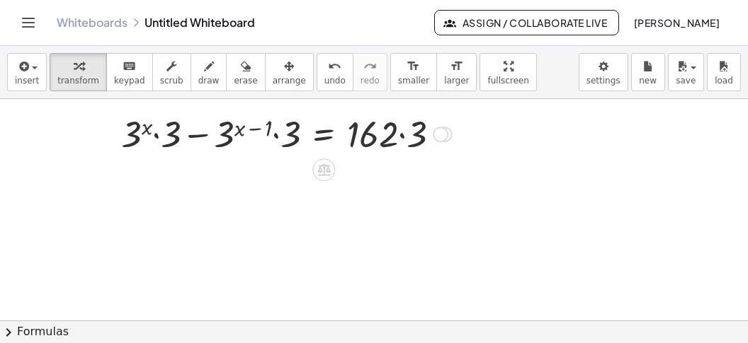
click at [278, 136] on div at bounding box center [286, 133] width 345 height 48
click at [278, 136] on div at bounding box center [286, 133] width 343 height 48
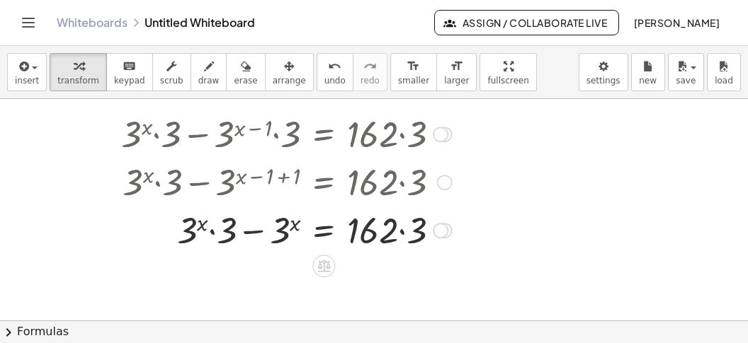
click at [262, 234] on div at bounding box center [286, 229] width 345 height 48
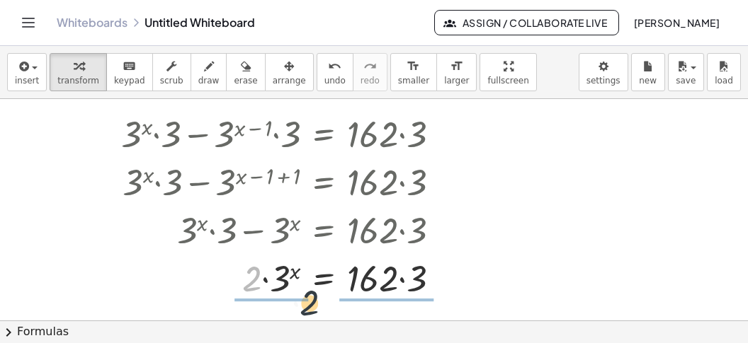
drag, startPoint x: 249, startPoint y: 282, endPoint x: 387, endPoint y: 310, distance: 141.0
click at [324, 279] on div "· 2 3 x = 162 · · 3 · · 2" at bounding box center [324, 279] width 0 height 0
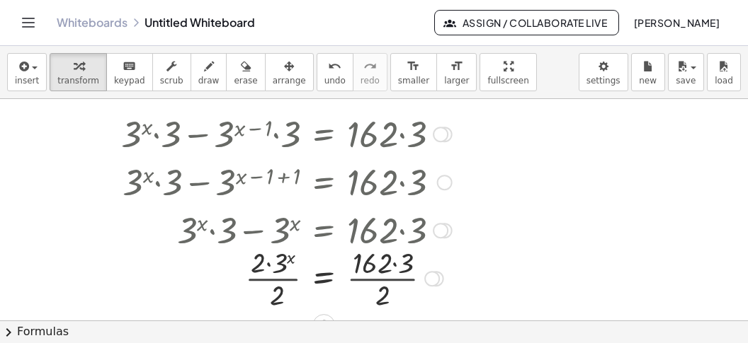
click at [391, 305] on div at bounding box center [286, 277] width 345 height 71
drag, startPoint x: 386, startPoint y: 300, endPoint x: 380, endPoint y: 267, distance: 33.8
click at [324, 279] on div "· 2 3 x = 162 · · 3 · · 2 · 2 · 2" at bounding box center [324, 279] width 0 height 0
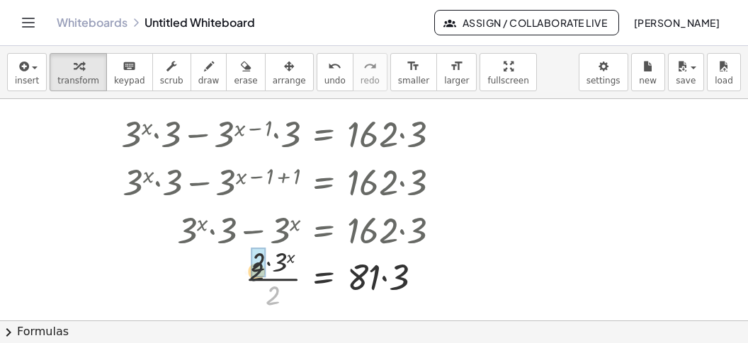
drag, startPoint x: 271, startPoint y: 300, endPoint x: 256, endPoint y: 278, distance: 27.1
click at [324, 279] on div "· 2 3 x = · · 3 · · 2 · 2 81" at bounding box center [324, 279] width 0 height 0
click at [377, 283] on div at bounding box center [286, 278] width 345 height 48
click at [389, 285] on div at bounding box center [286, 278] width 345 height 48
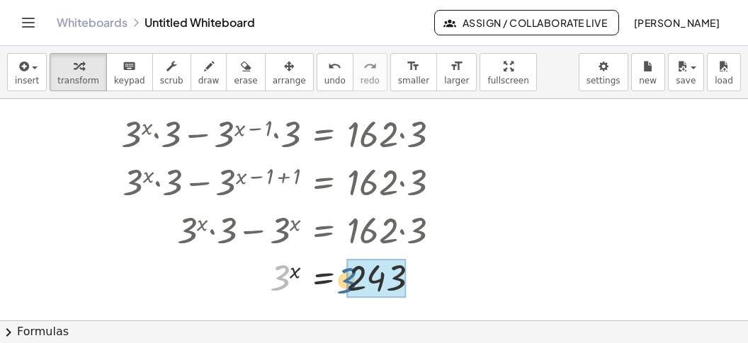
drag, startPoint x: 281, startPoint y: 281, endPoint x: 356, endPoint y: 285, distance: 75.1
click at [324, 279] on div "3 3 x = 243" at bounding box center [324, 279] width 0 height 0
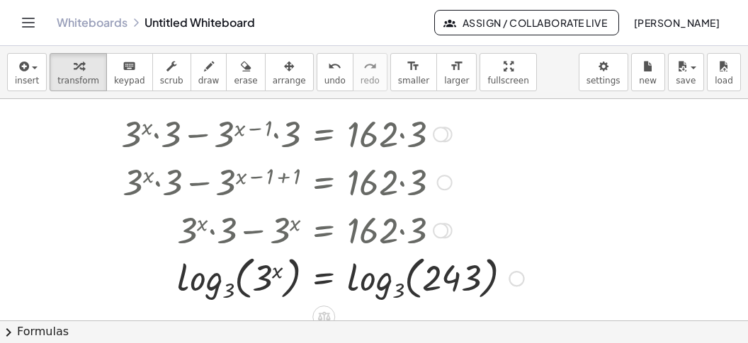
click at [188, 286] on div at bounding box center [322, 277] width 416 height 55
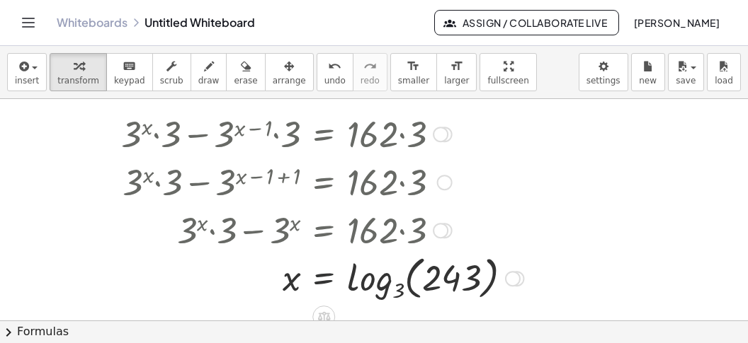
click at [343, 292] on div at bounding box center [322, 277] width 416 height 55
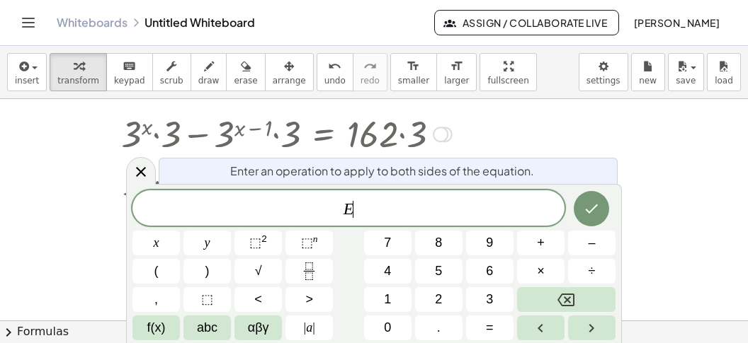
drag, startPoint x: 144, startPoint y: 172, endPoint x: 157, endPoint y: 197, distance: 27.6
click at [144, 173] on icon at bounding box center [140, 172] width 17 height 17
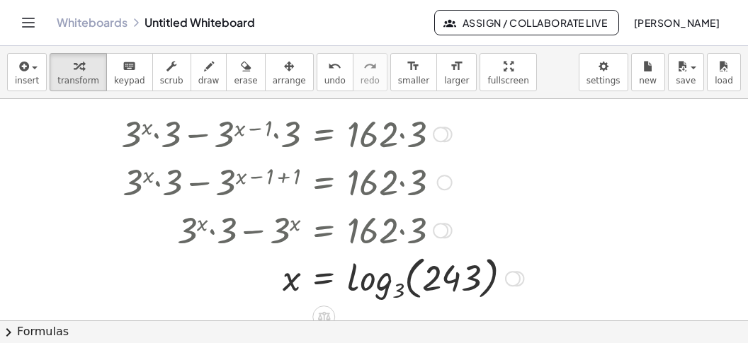
click at [353, 285] on div at bounding box center [322, 277] width 416 height 55
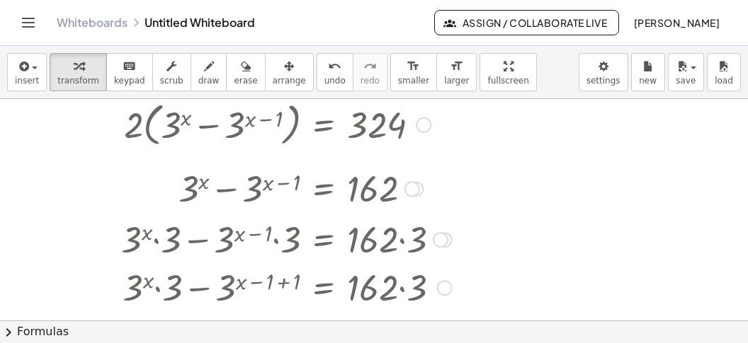
scroll to position [756, 0]
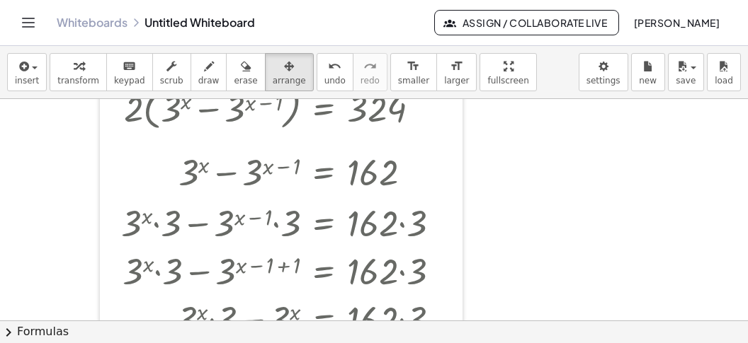
drag, startPoint x: 268, startPoint y: 80, endPoint x: 268, endPoint y: 134, distance: 53.8
click at [273, 82] on span "arrange" at bounding box center [289, 81] width 33 height 10
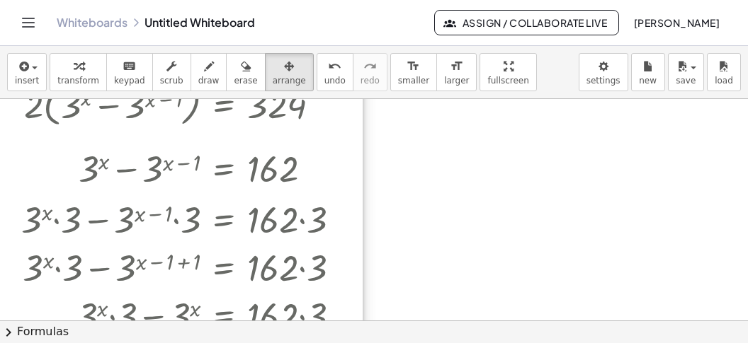
drag, startPoint x: 192, startPoint y: 224, endPoint x: 157, endPoint y: 227, distance: 34.9
click at [160, 223] on div at bounding box center [181, 232] width 363 height 317
click at [74, 73] on icon "button" at bounding box center [79, 66] width 10 height 17
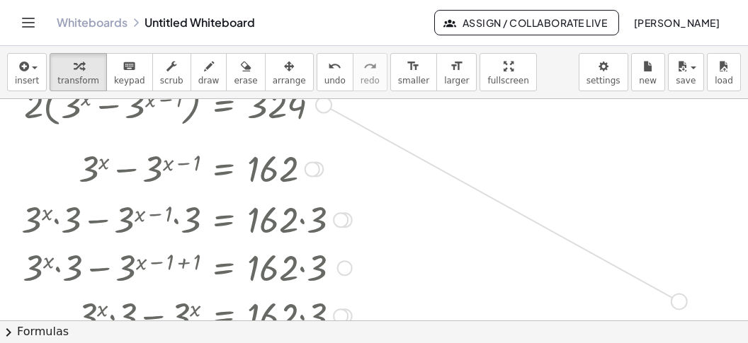
drag, startPoint x: 324, startPoint y: 106, endPoint x: 684, endPoint y: 305, distance: 411.7
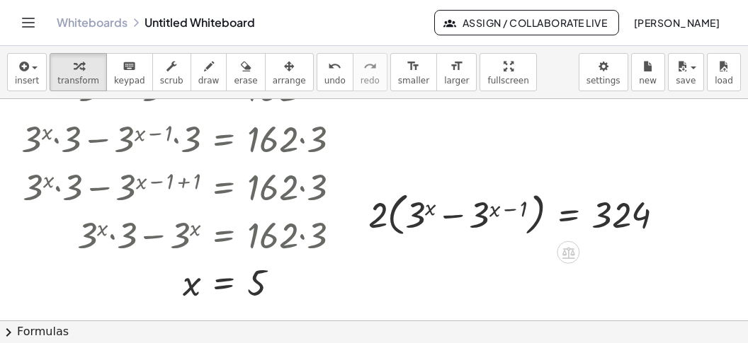
scroll to position [890, 0]
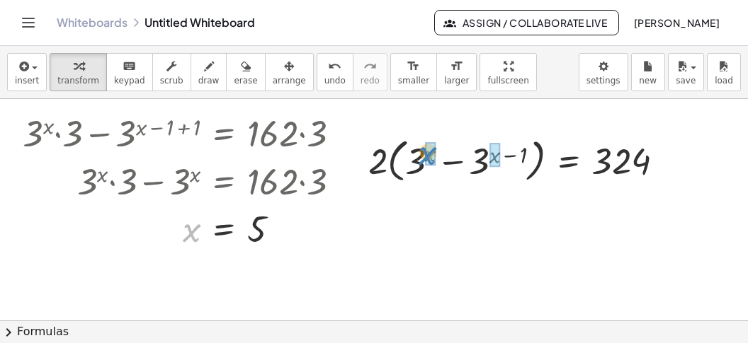
drag, startPoint x: 184, startPoint y: 239, endPoint x: 420, endPoint y: 162, distance: 248.1
click at [511, 153] on div at bounding box center [521, 160] width 322 height 54
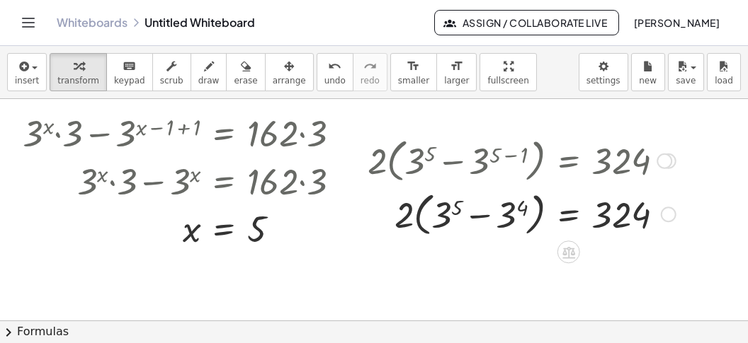
click at [480, 220] on div at bounding box center [521, 213] width 322 height 54
click at [516, 222] on div at bounding box center [521, 213] width 322 height 54
click at [447, 228] on div at bounding box center [521, 213] width 322 height 54
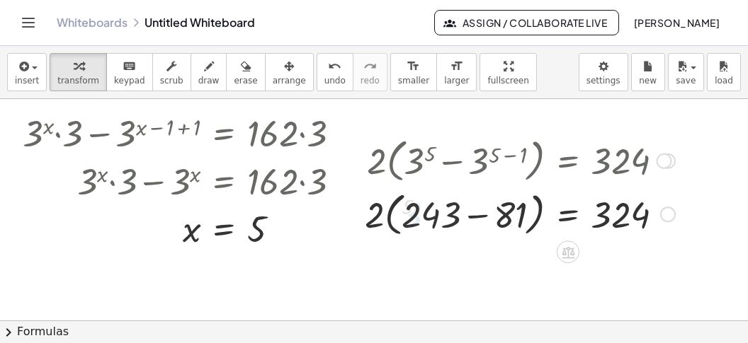
click at [489, 225] on div at bounding box center [520, 213] width 324 height 54
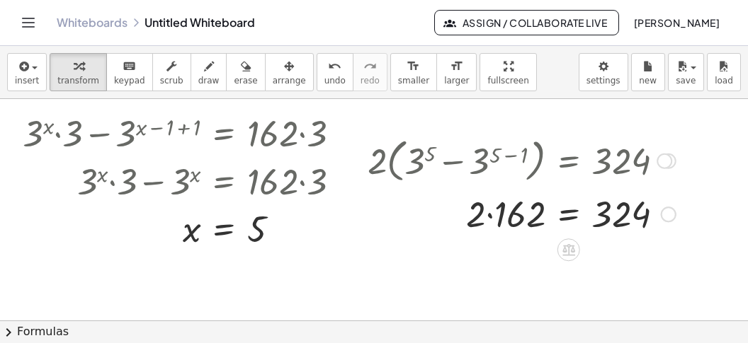
click at [504, 227] on div at bounding box center [521, 213] width 322 height 48
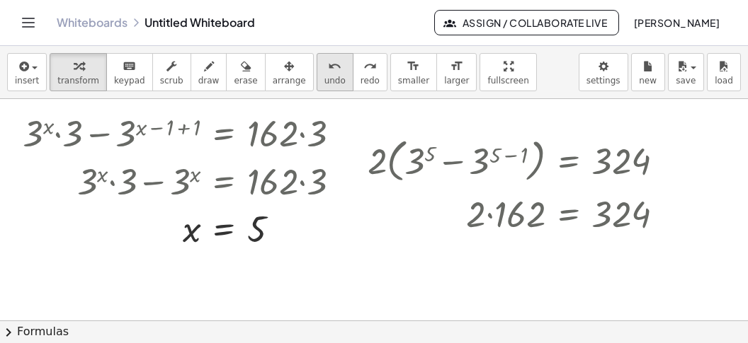
click at [324, 81] on span "undo" at bounding box center [334, 81] width 21 height 10
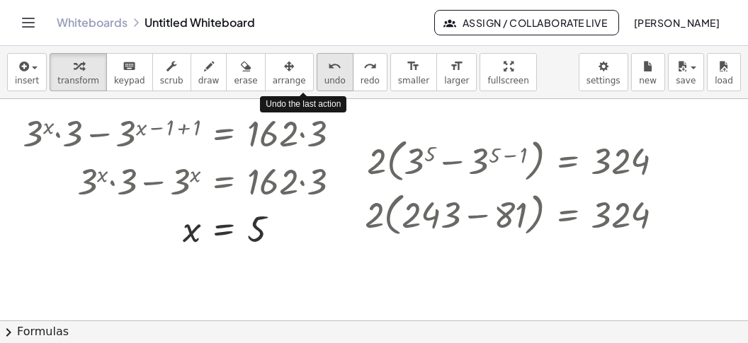
click at [324, 81] on span "undo" at bounding box center [334, 81] width 21 height 10
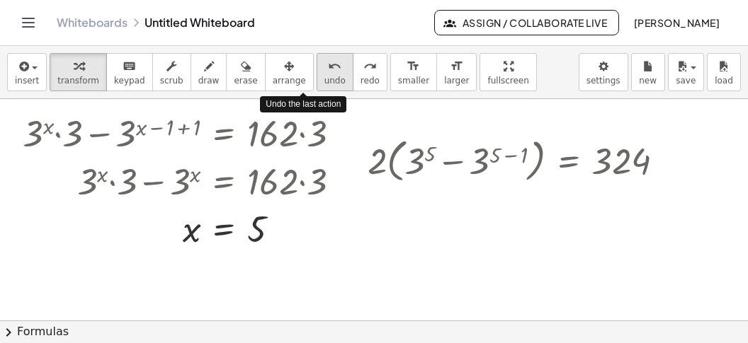
click at [324, 81] on span "undo" at bounding box center [334, 81] width 21 height 10
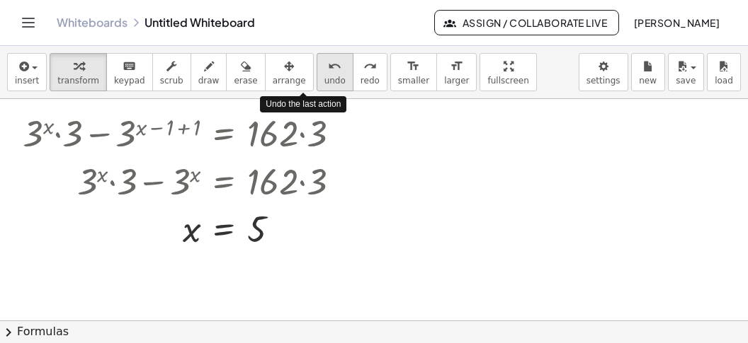
click at [324, 81] on span "undo" at bounding box center [334, 81] width 21 height 10
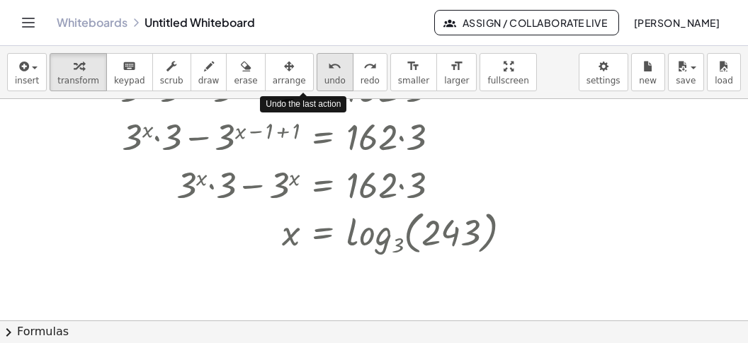
click at [324, 81] on span "undo" at bounding box center [334, 81] width 21 height 10
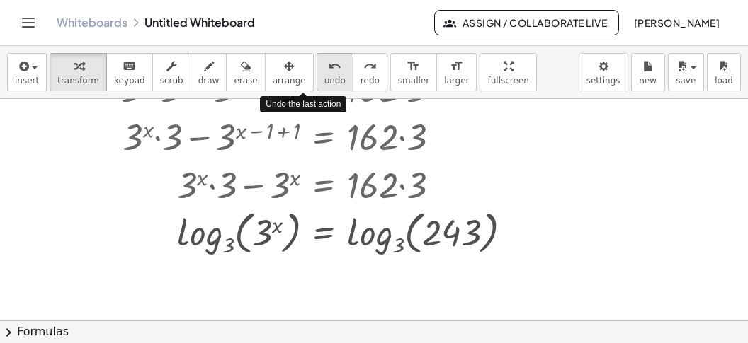
click at [324, 81] on span "undo" at bounding box center [334, 81] width 21 height 10
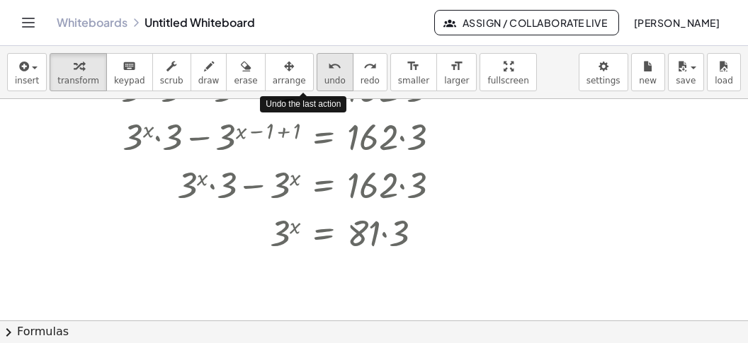
click at [324, 81] on span "undo" at bounding box center [334, 81] width 21 height 10
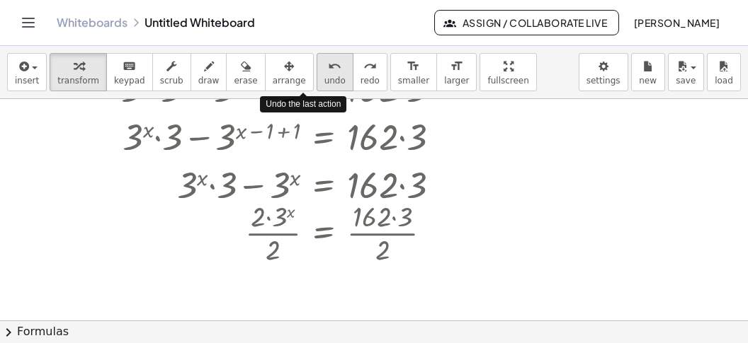
click at [324, 81] on span "undo" at bounding box center [334, 81] width 21 height 10
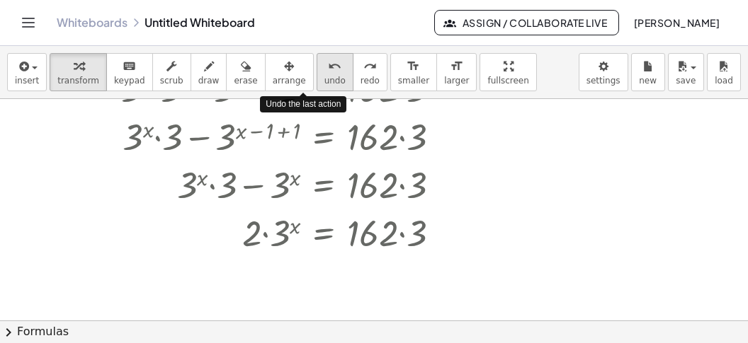
click at [324, 81] on span "undo" at bounding box center [334, 81] width 21 height 10
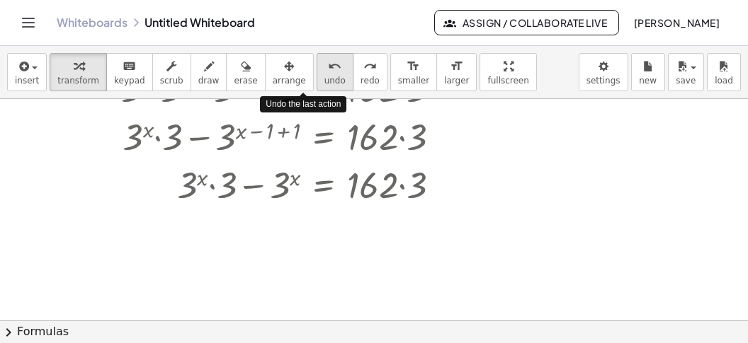
click at [324, 81] on span "undo" at bounding box center [334, 81] width 21 height 10
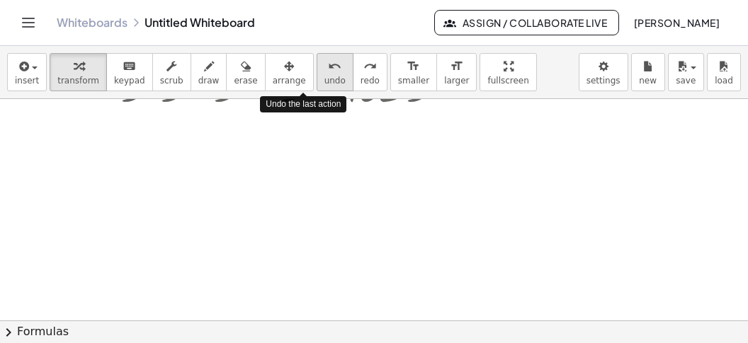
click at [324, 81] on span "undo" at bounding box center [334, 81] width 21 height 10
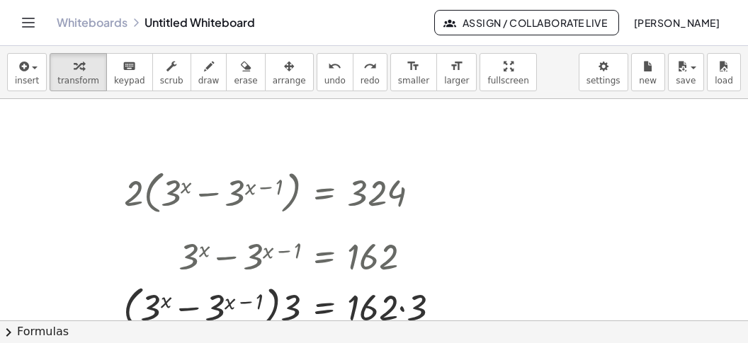
scroll to position [712, 0]
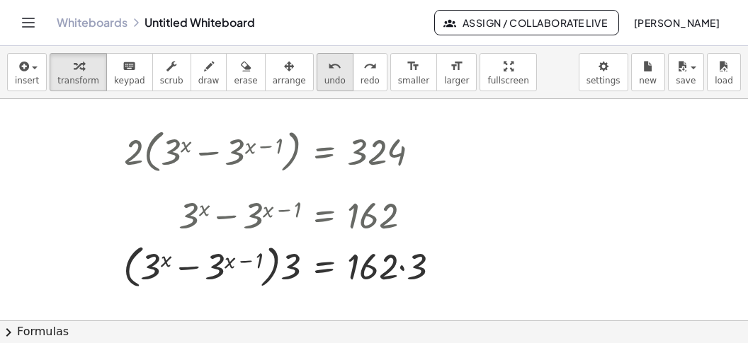
click at [328, 73] on icon "undo" at bounding box center [334, 66] width 13 height 17
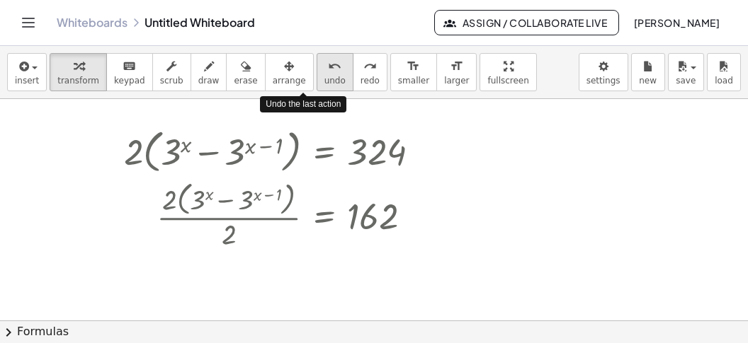
click at [328, 73] on icon "undo" at bounding box center [334, 66] width 13 height 17
click at [328, 74] on icon "undo" at bounding box center [334, 66] width 13 height 17
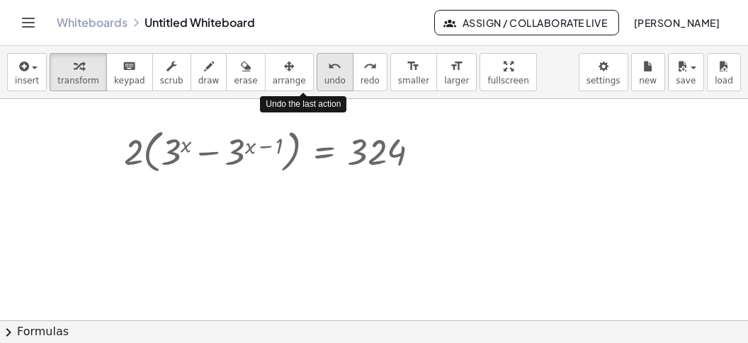
click at [328, 74] on icon "undo" at bounding box center [334, 66] width 13 height 17
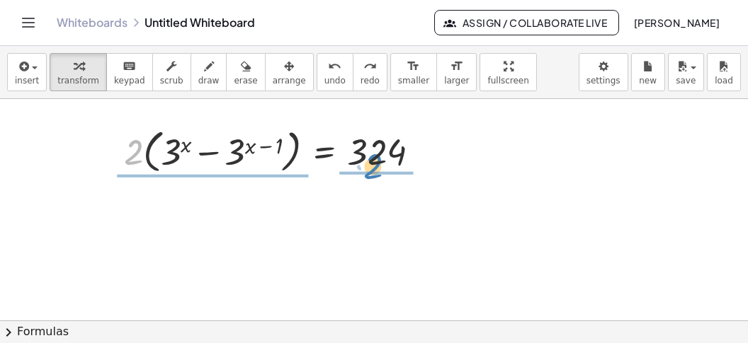
drag, startPoint x: 131, startPoint y: 143, endPoint x: 368, endPoint y: 159, distance: 237.8
click at [368, 159] on div at bounding box center [277, 151] width 321 height 54
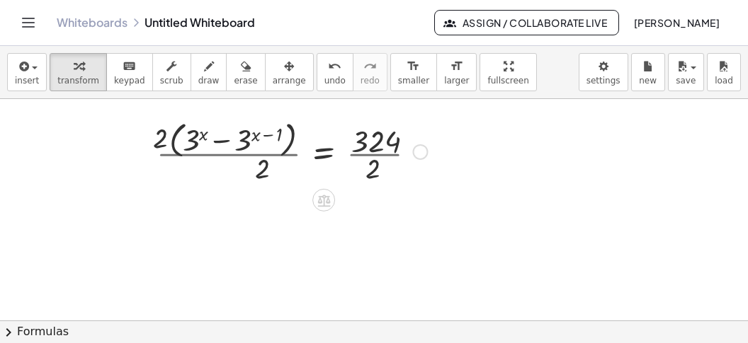
click at [379, 160] on div at bounding box center [291, 150] width 285 height 75
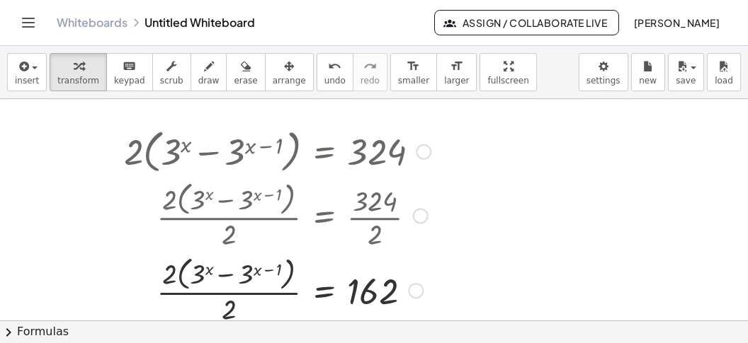
drag, startPoint x: 231, startPoint y: 170, endPoint x: 215, endPoint y: 174, distance: 16.7
click at [324, 152] on div "· 2 · ( + 3 x − 3 ( + x − 1 ) ) = 324 · 2 · ( + 3 x − 3 ( + x − 1 ) ) · 2 = · 3…" at bounding box center [324, 152] width 0 height 0
drag, startPoint x: 228, startPoint y: 309, endPoint x: 169, endPoint y: 277, distance: 67.8
click at [324, 291] on div "· 2 · ( + 3 x − 3 ( + x − 1 ) ) = · 2 · 2 162" at bounding box center [324, 291] width 0 height 0
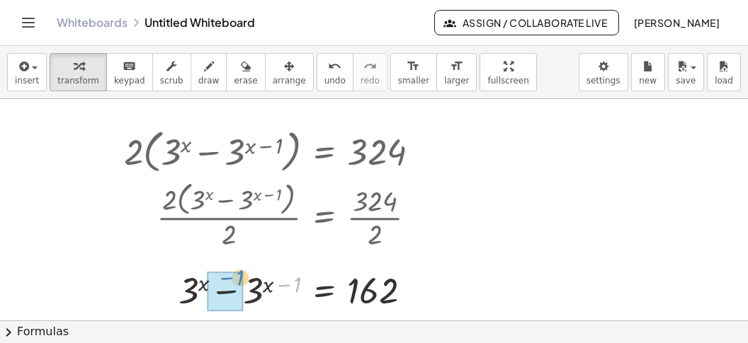
drag, startPoint x: 280, startPoint y: 287, endPoint x: 223, endPoint y: 281, distance: 57.6
click at [324, 291] on div "− 1 + 3 x − 3 ( + x − 1 ) = 162" at bounding box center [324, 291] width 0 height 0
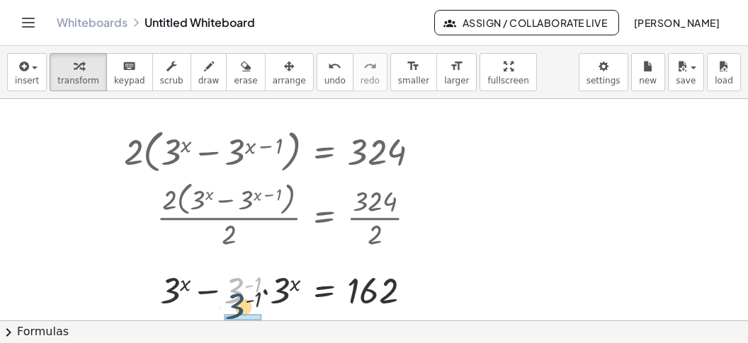
drag, startPoint x: 236, startPoint y: 296, endPoint x: 238, endPoint y: 316, distance: 19.9
click at [238, 312] on div "+ ( a ) 2 + · 2 · ( a ) · ( b ) + ( b ) 2 = 121 ( + ( a ) + ( b ) ) 2 = 121 ( +…" at bounding box center [374, 210] width 748 height 222
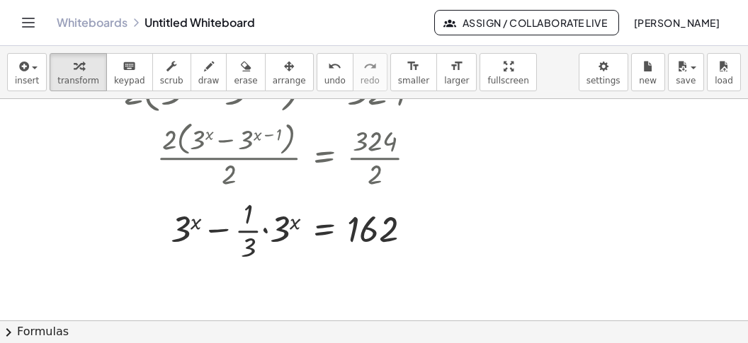
scroll to position [801, 0]
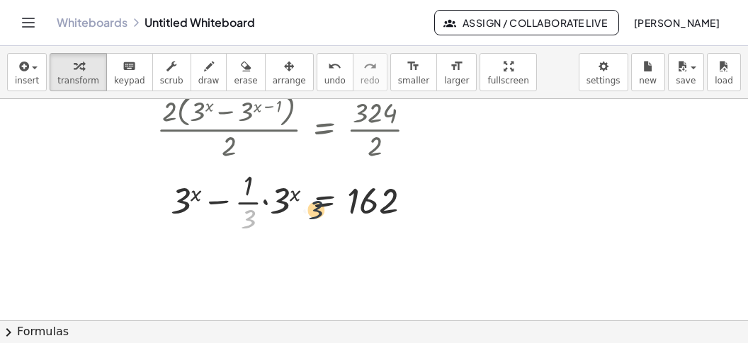
drag, startPoint x: 247, startPoint y: 223, endPoint x: 339, endPoint y: 205, distance: 93.7
click at [336, 207] on div at bounding box center [277, 201] width 321 height 71
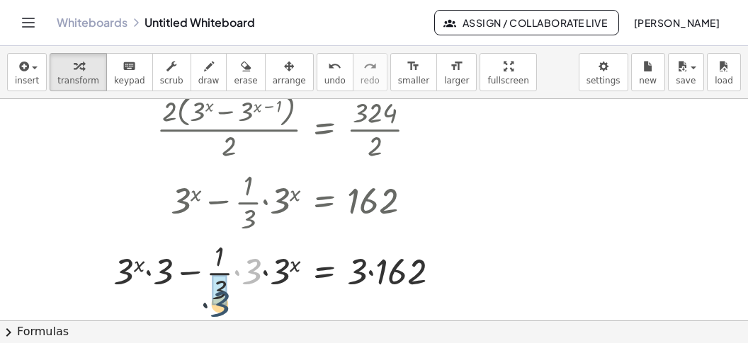
drag, startPoint x: 254, startPoint y: 271, endPoint x: 221, endPoint y: 305, distance: 47.1
click at [221, 305] on div at bounding box center [282, 272] width 353 height 71
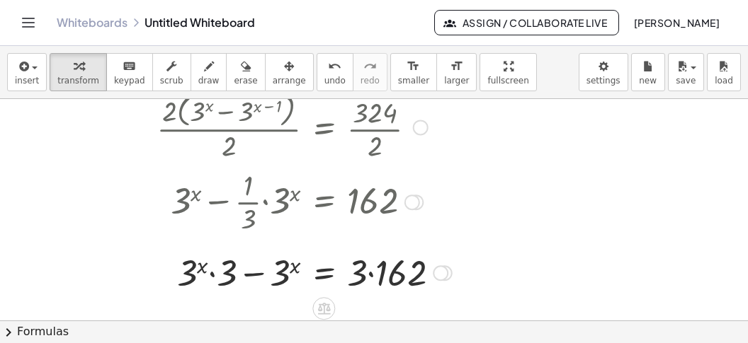
click at [254, 282] on div at bounding box center [288, 272] width 342 height 48
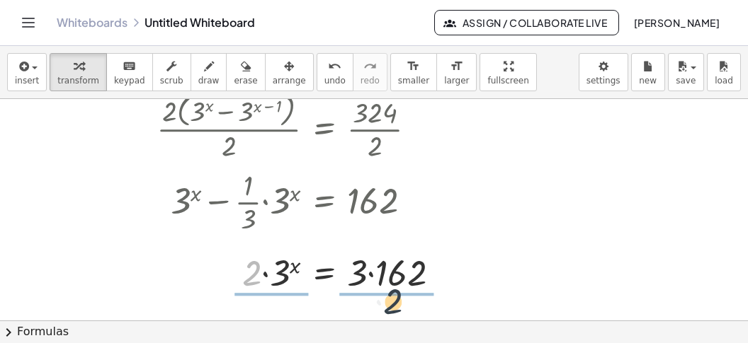
drag, startPoint x: 258, startPoint y: 286, endPoint x: 397, endPoint y: 307, distance: 140.3
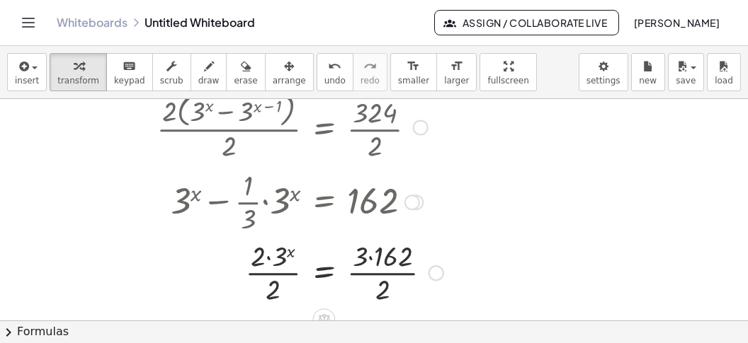
click at [392, 295] on div at bounding box center [284, 272] width 334 height 71
drag, startPoint x: 387, startPoint y: 290, endPoint x: 409, endPoint y: 244, distance: 50.4
click at [324, 273] on div "· 2 3 x = 162 · · 3 · · 2 · 2 · 2" at bounding box center [324, 273] width 0 height 0
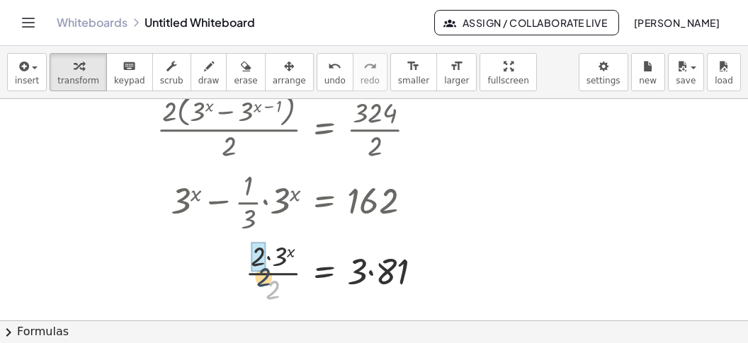
drag, startPoint x: 269, startPoint y: 285, endPoint x: 248, endPoint y: 258, distance: 34.8
click at [250, 261] on div at bounding box center [279, 272] width 324 height 71
click at [384, 285] on div at bounding box center [279, 272] width 324 height 48
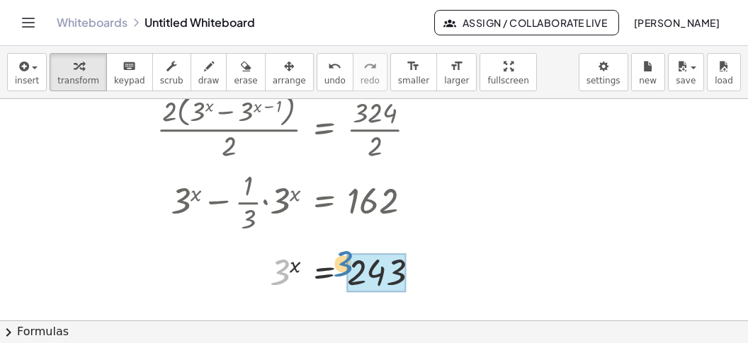
drag, startPoint x: 282, startPoint y: 285, endPoint x: 355, endPoint y: 290, distance: 73.1
click at [324, 273] on div "3 3 x = 243" at bounding box center [324, 273] width 0 height 0
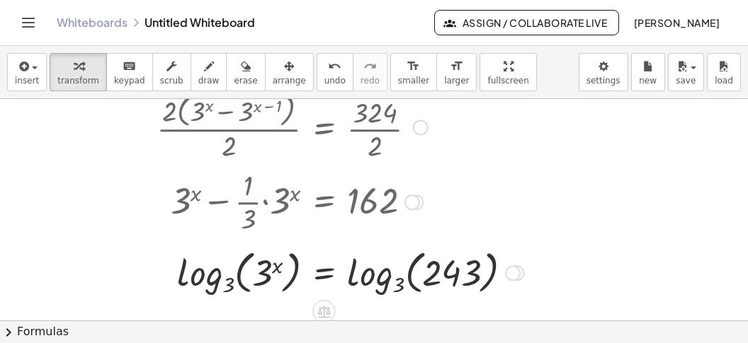
click at [355, 280] on div at bounding box center [324, 271] width 414 height 55
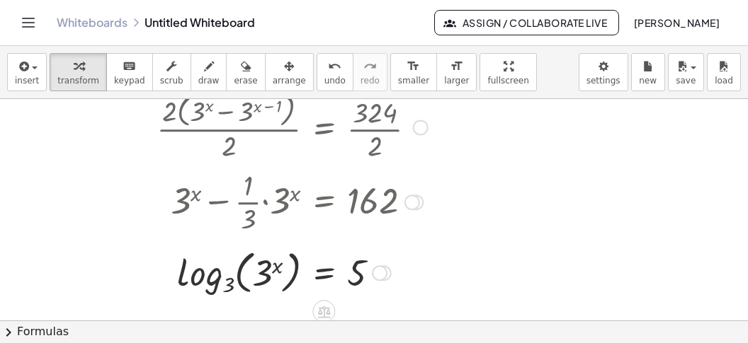
click at [194, 291] on div at bounding box center [277, 271] width 321 height 55
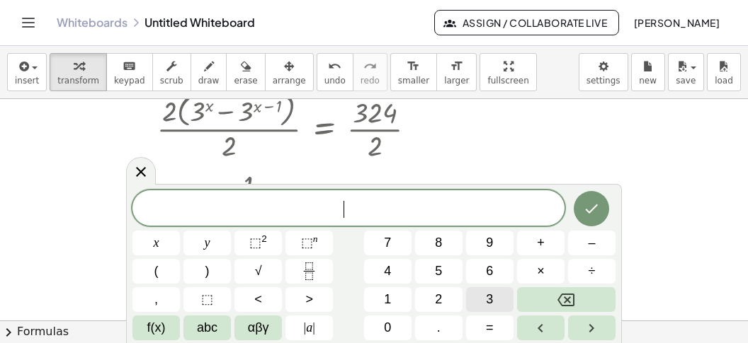
click at [478, 294] on button "3" at bounding box center [489, 300] width 47 height 25
click at [326, 243] on button "⬚ n" at bounding box center [308, 243] width 47 height 25
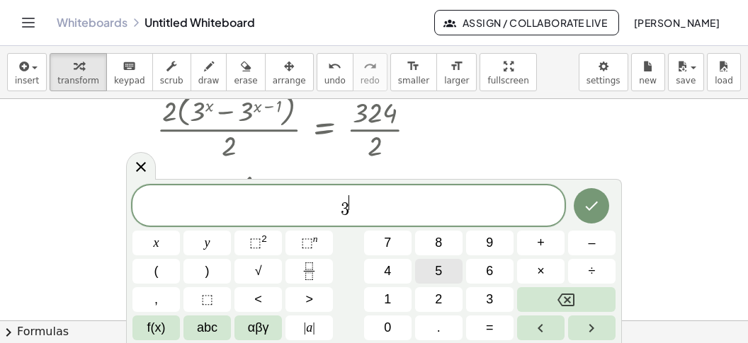
click at [443, 275] on button "5" at bounding box center [438, 271] width 47 height 25
click at [597, 312] on icon "Right arrow" at bounding box center [591, 328] width 17 height 17
click at [492, 312] on span "=" at bounding box center [490, 328] width 8 height 19
click at [490, 302] on span "3" at bounding box center [489, 299] width 7 height 19
click at [314, 240] on sup "n" at bounding box center [315, 239] width 5 height 11
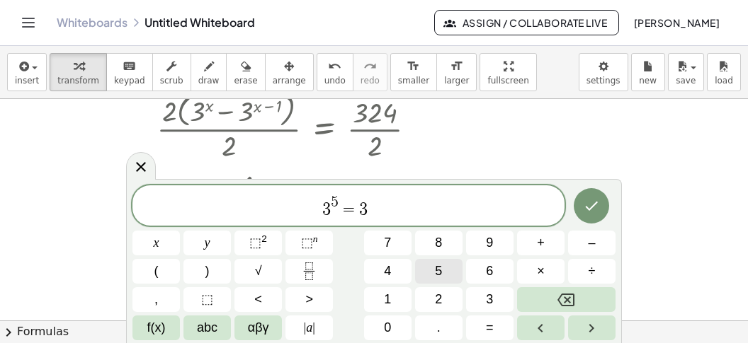
click at [439, 266] on span "5" at bounding box center [438, 271] width 7 height 19
click at [584, 204] on icon "Done" at bounding box center [591, 206] width 17 height 17
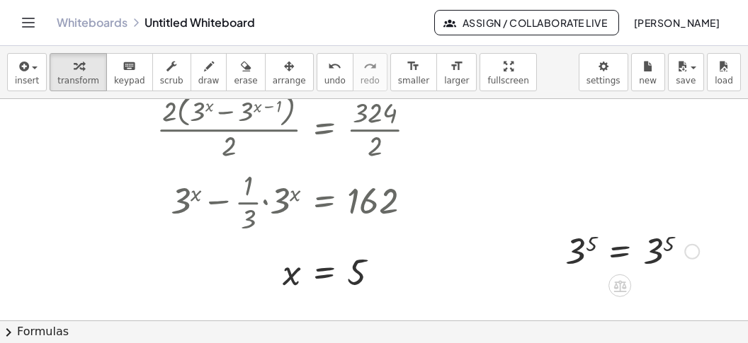
click at [656, 243] on div at bounding box center [632, 250] width 148 height 47
